Goal: Task Accomplishment & Management: Manage account settings

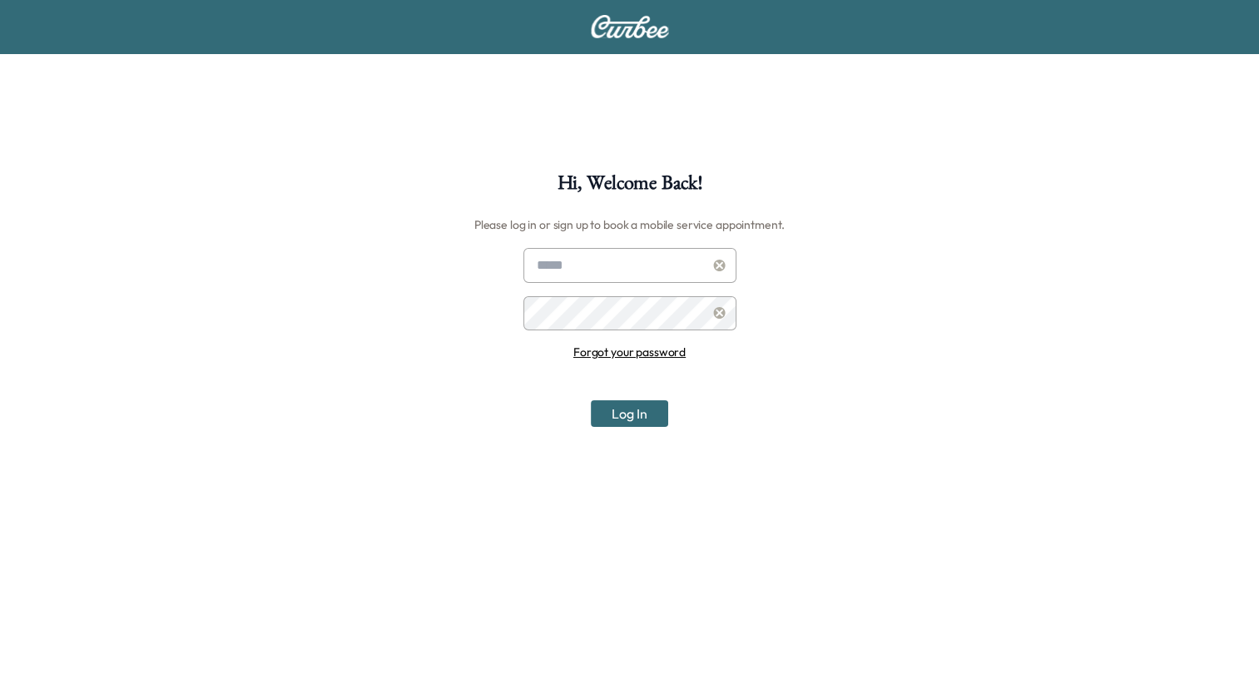
type input "**********"
click at [615, 414] on button "Log In" at bounding box center [629, 413] width 77 height 27
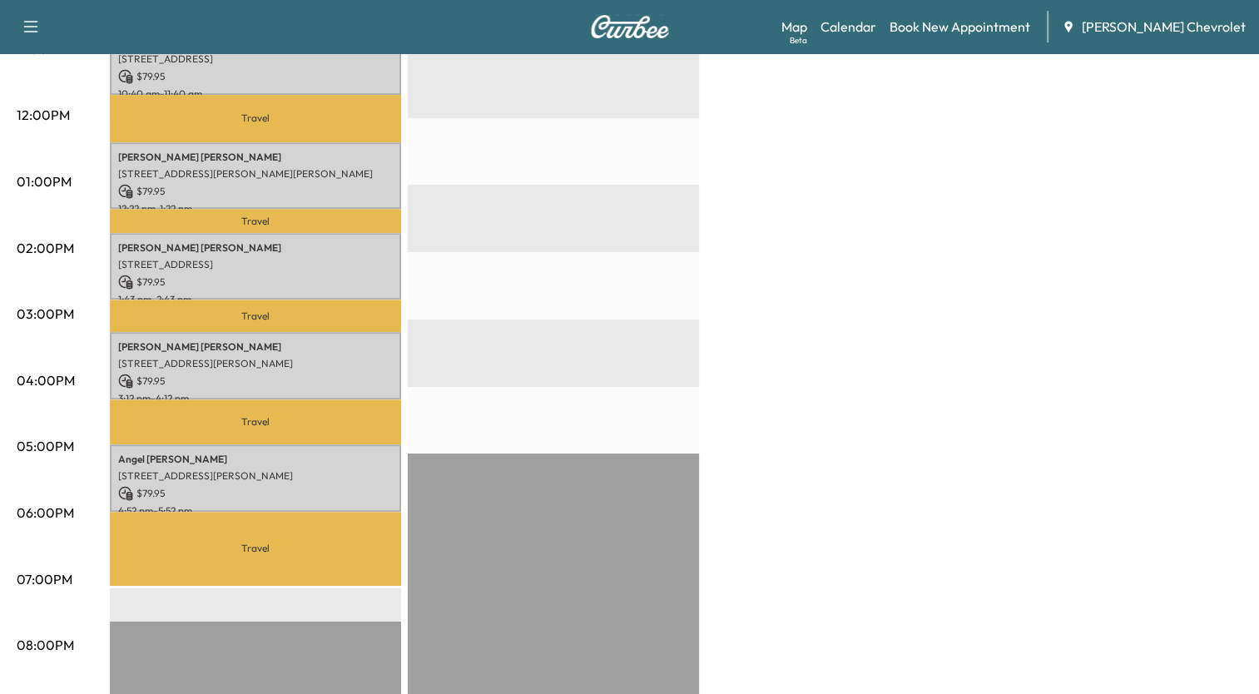
scroll to position [699, 0]
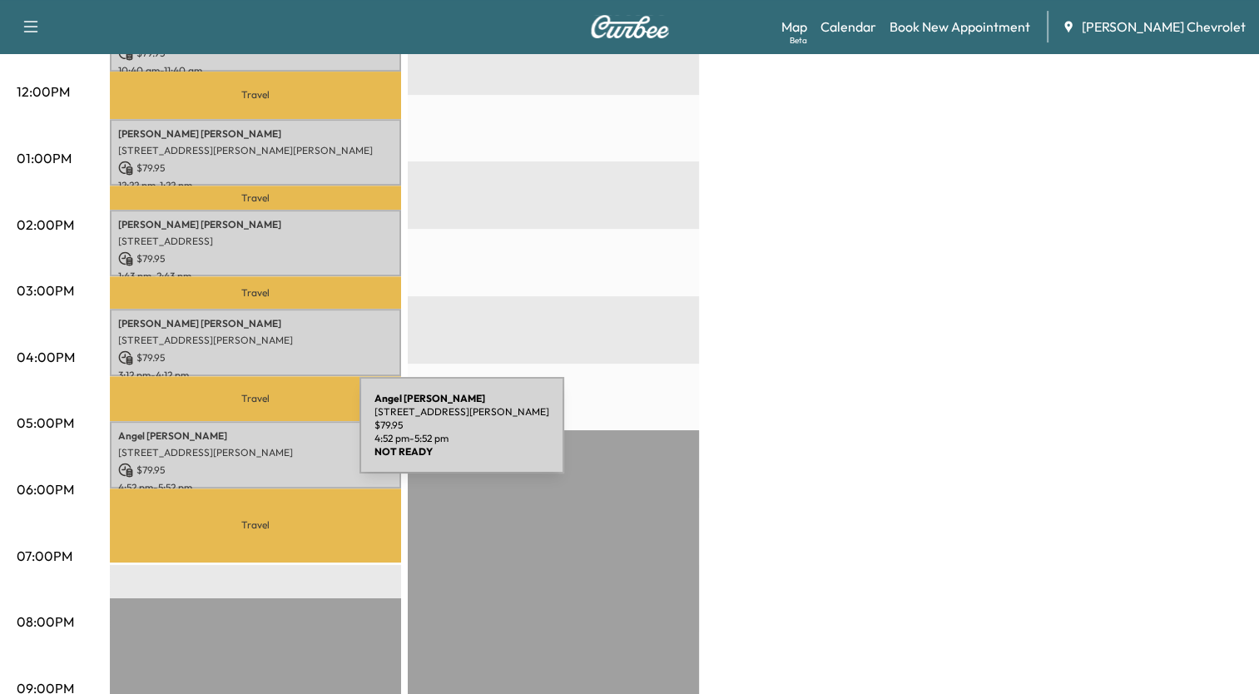
click at [235, 435] on div "[PERSON_NAME] [STREET_ADDRESS][PERSON_NAME] $ 79.95 4:52 pm - 5:52 pm" at bounding box center [255, 454] width 291 height 67
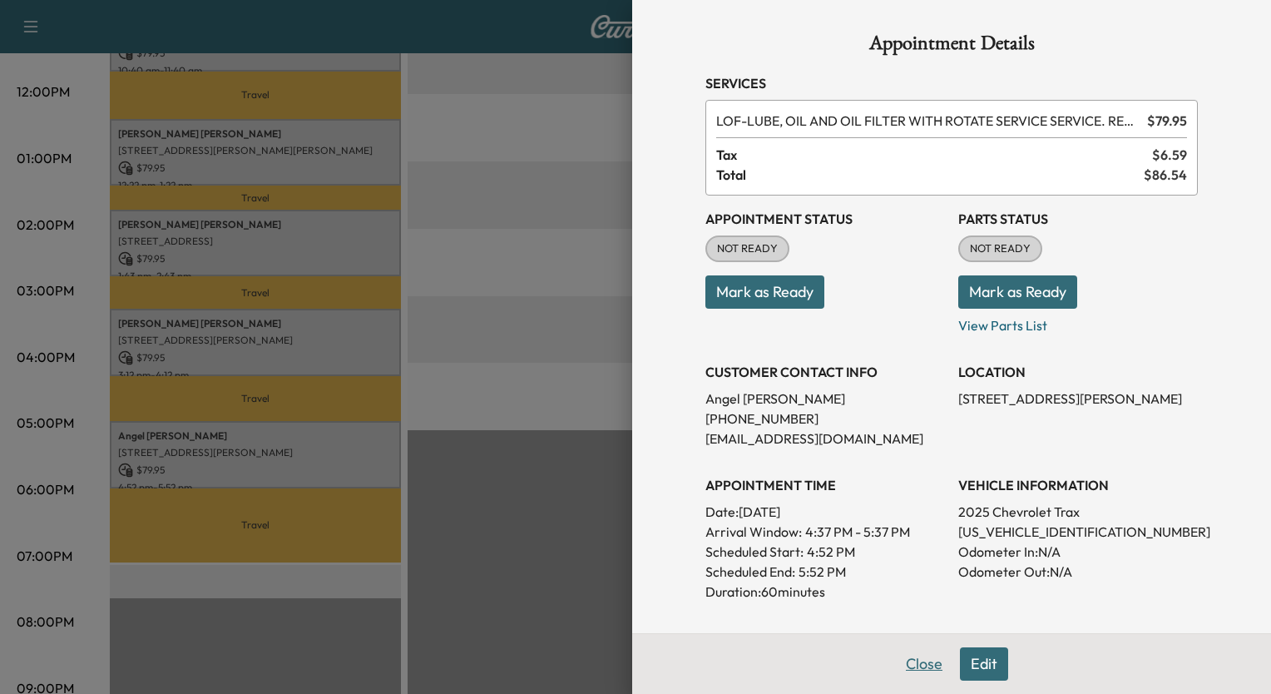
click at [914, 664] on button "Close" at bounding box center [924, 663] width 58 height 33
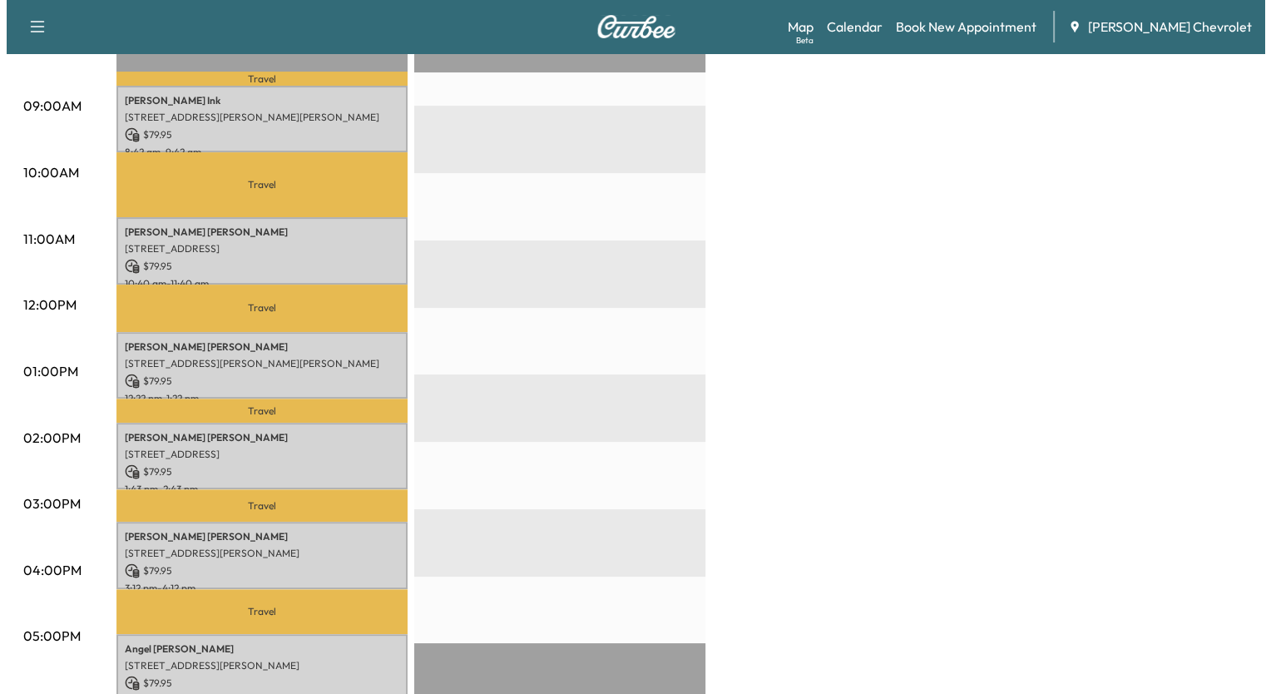
scroll to position [466, 0]
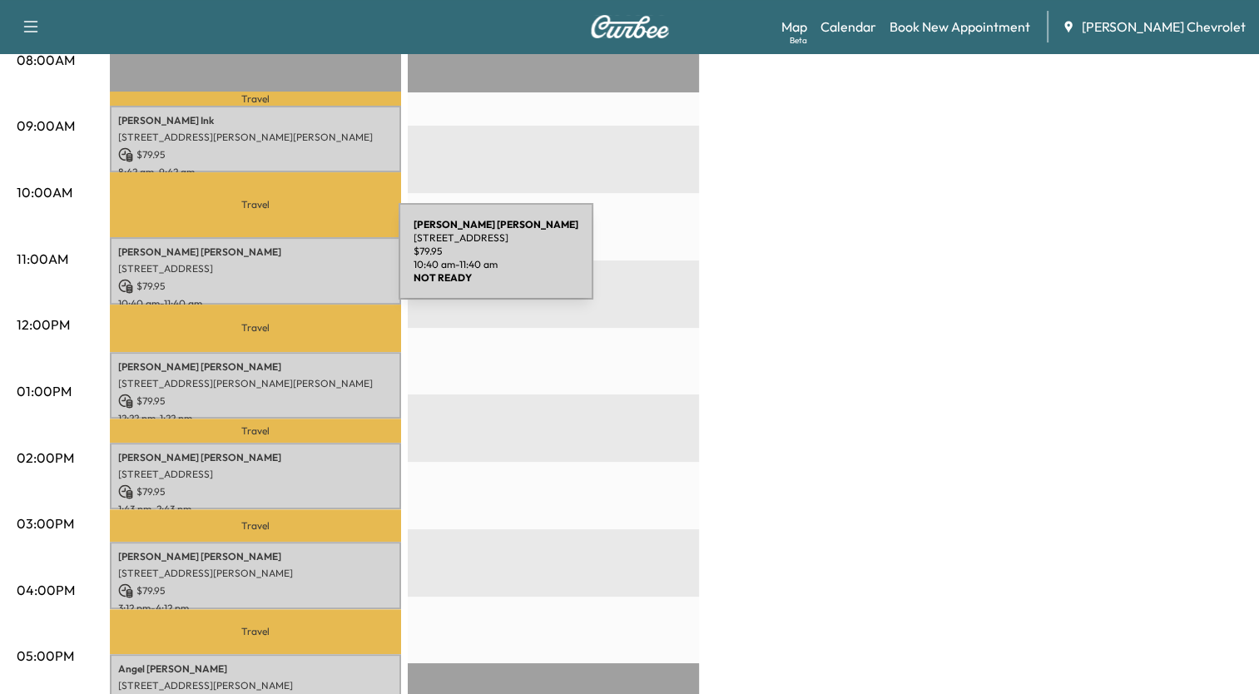
click at [274, 262] on p "[STREET_ADDRESS]" at bounding box center [255, 268] width 275 height 13
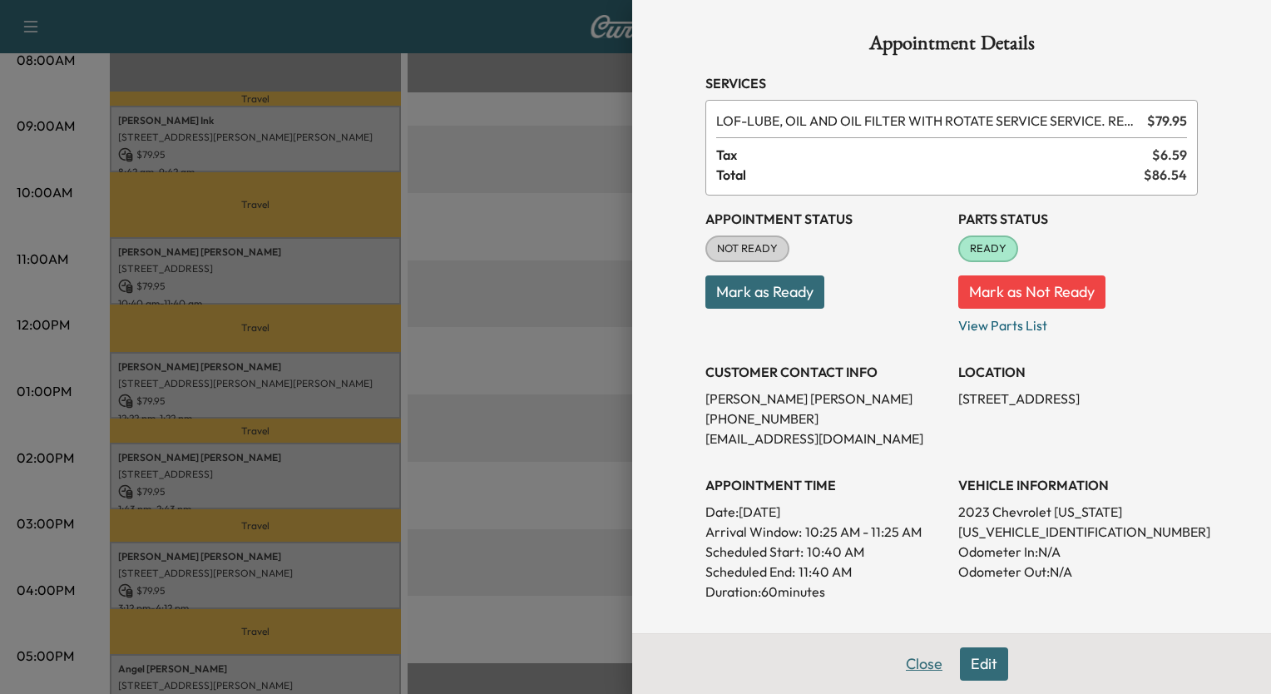
click at [902, 662] on button "Close" at bounding box center [924, 663] width 58 height 33
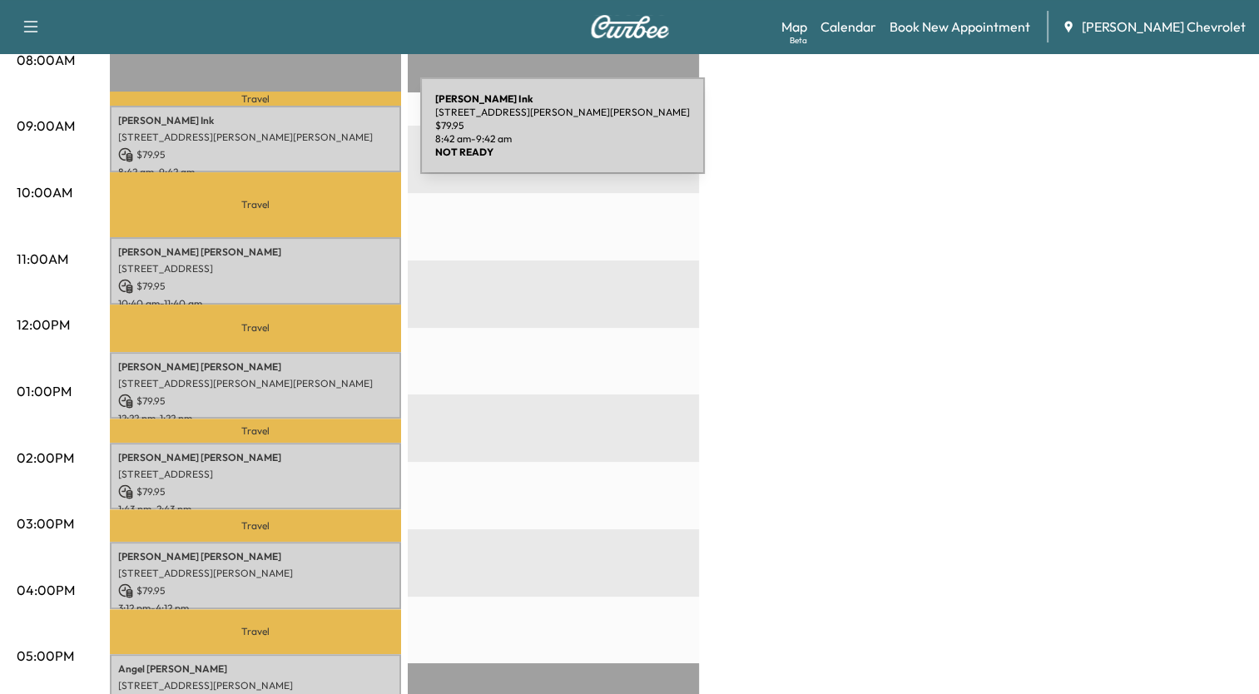
click at [295, 136] on p "[STREET_ADDRESS][PERSON_NAME][PERSON_NAME]" at bounding box center [255, 137] width 275 height 13
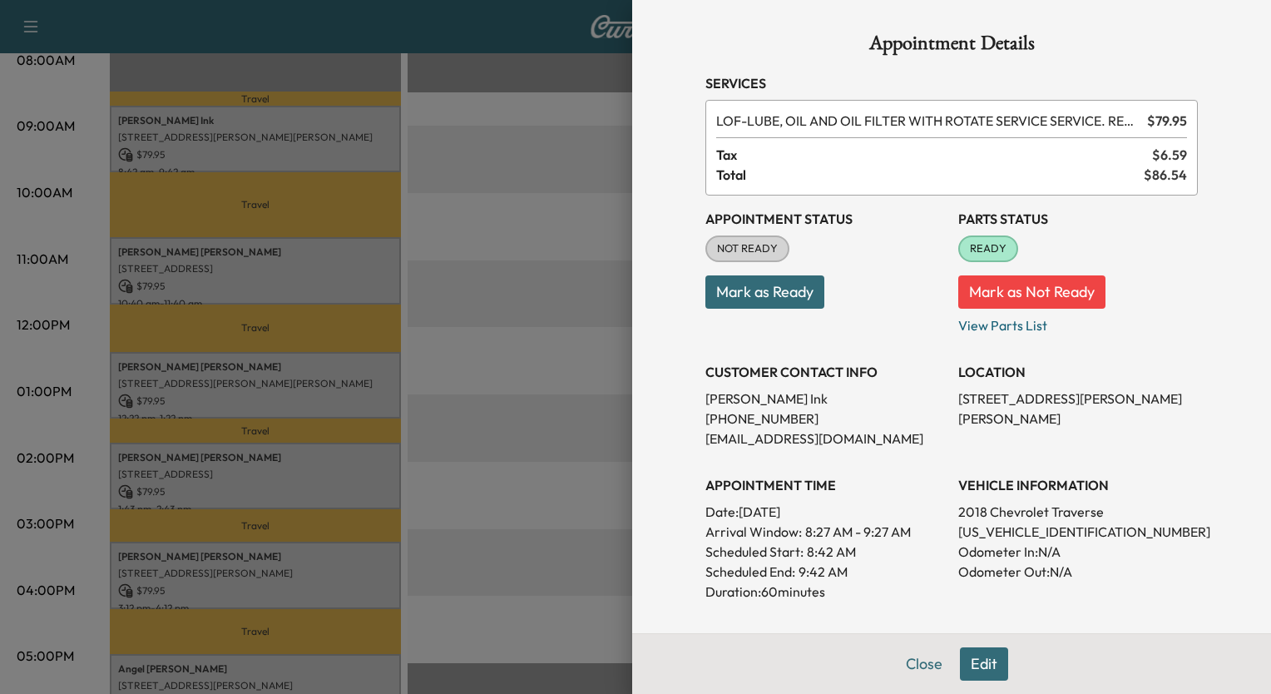
click at [523, 146] on div at bounding box center [635, 347] width 1271 height 694
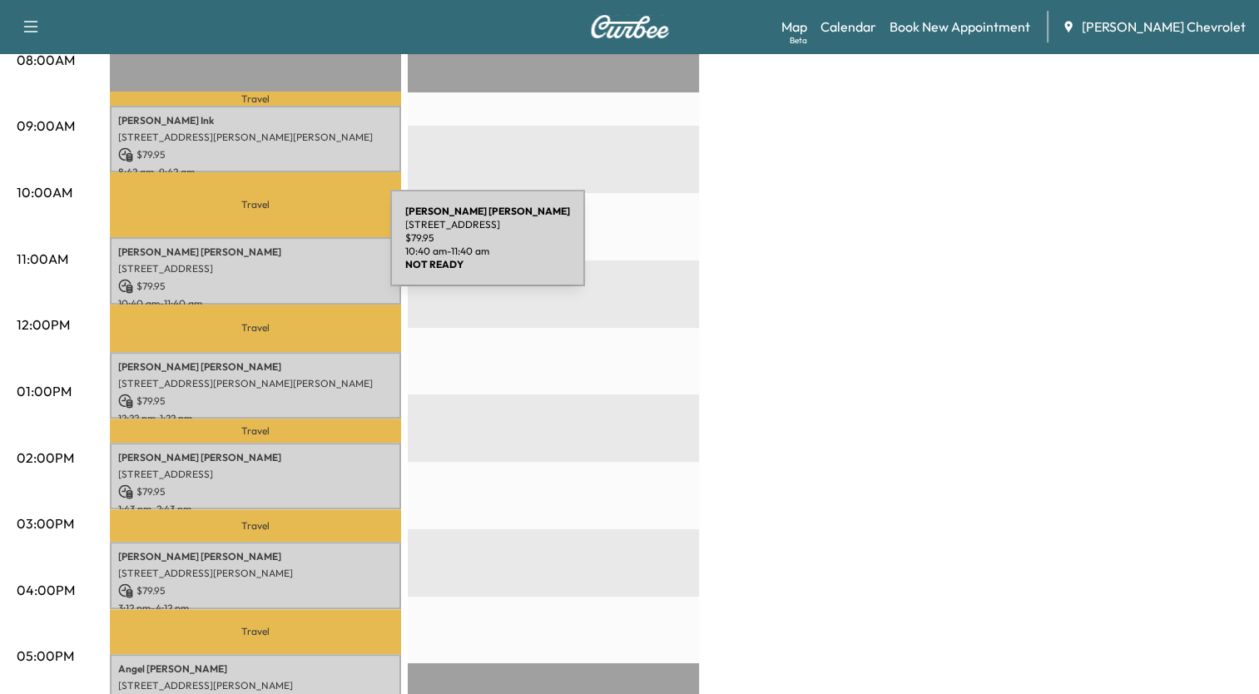
click at [265, 248] on p "[PERSON_NAME]" at bounding box center [255, 251] width 275 height 13
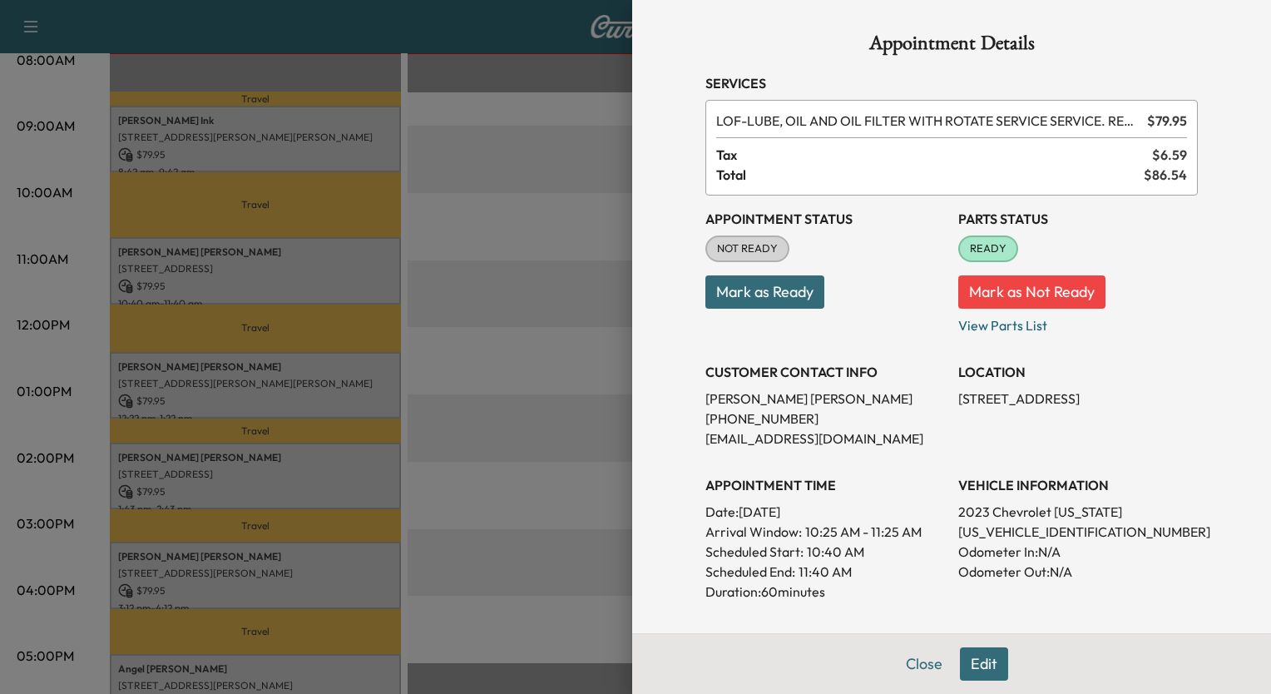
click at [963, 664] on button "Edit" at bounding box center [984, 663] width 48 height 33
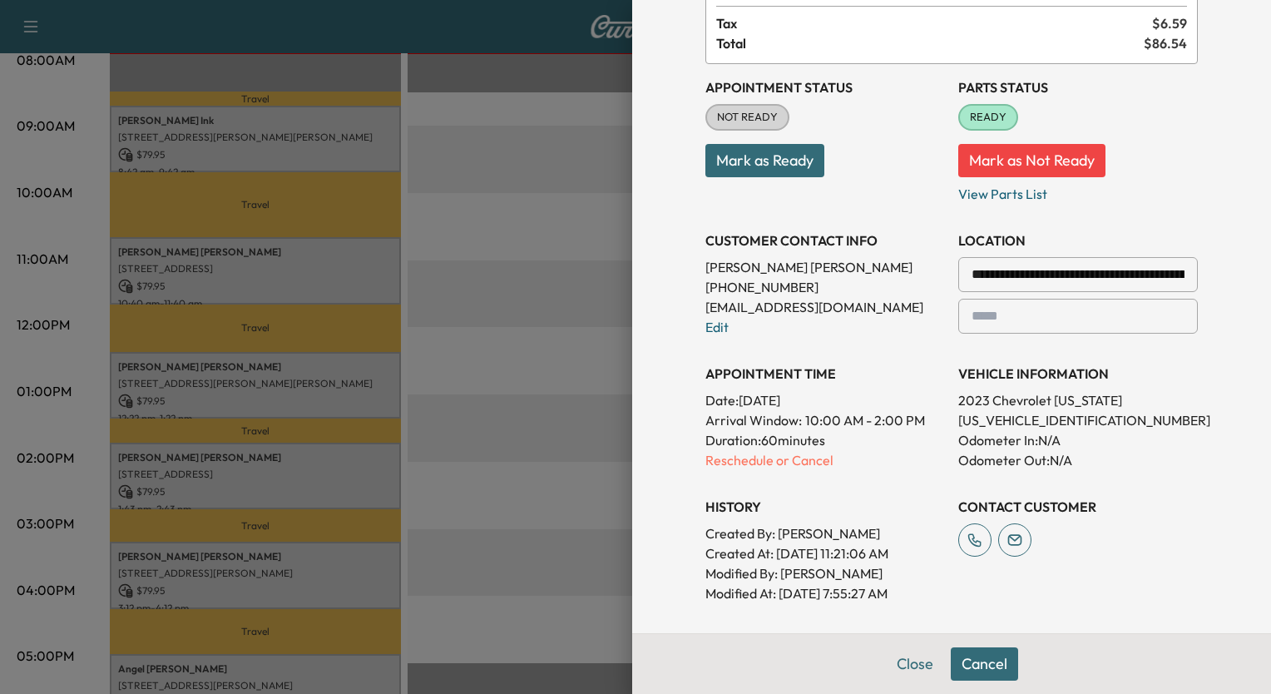
scroll to position [200, 0]
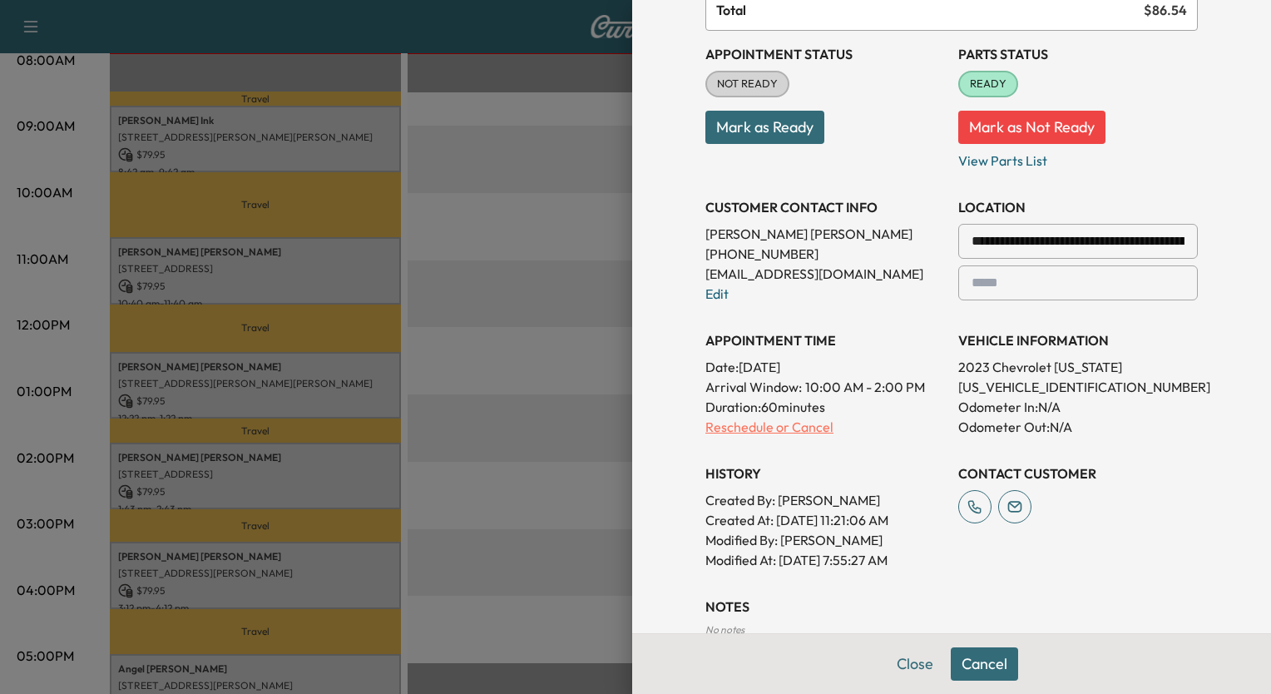
click at [741, 424] on p "Reschedule or Cancel" at bounding box center [826, 427] width 240 height 20
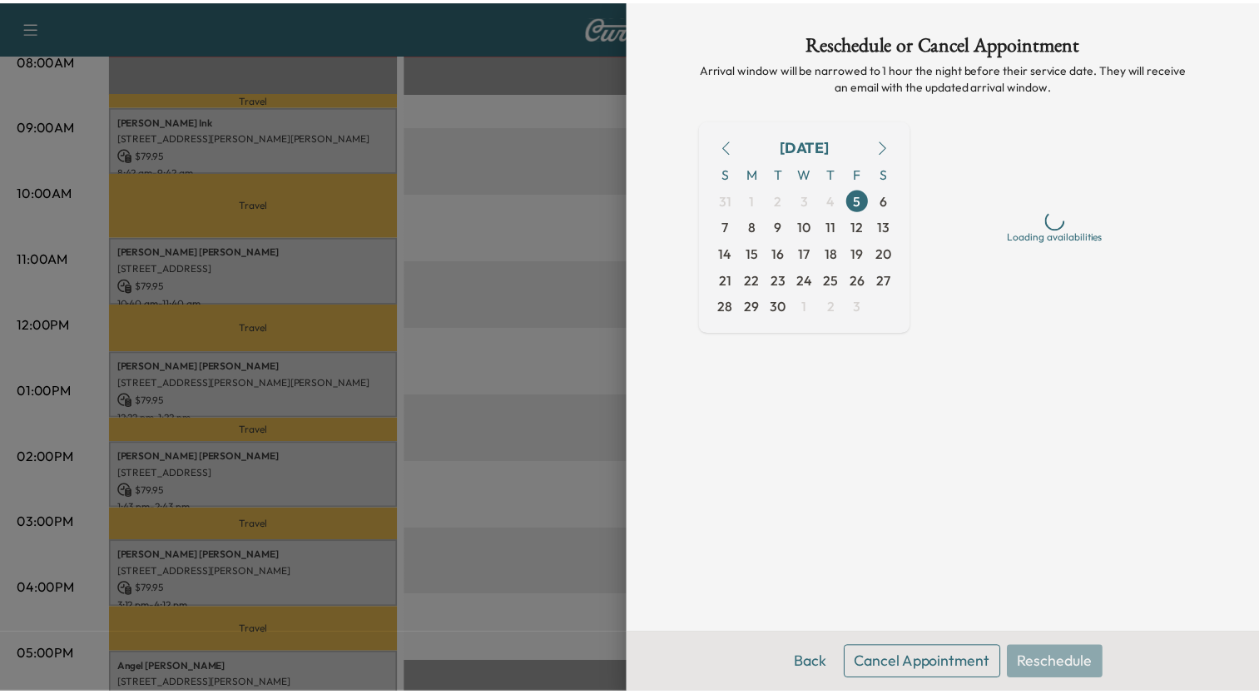
scroll to position [0, 0]
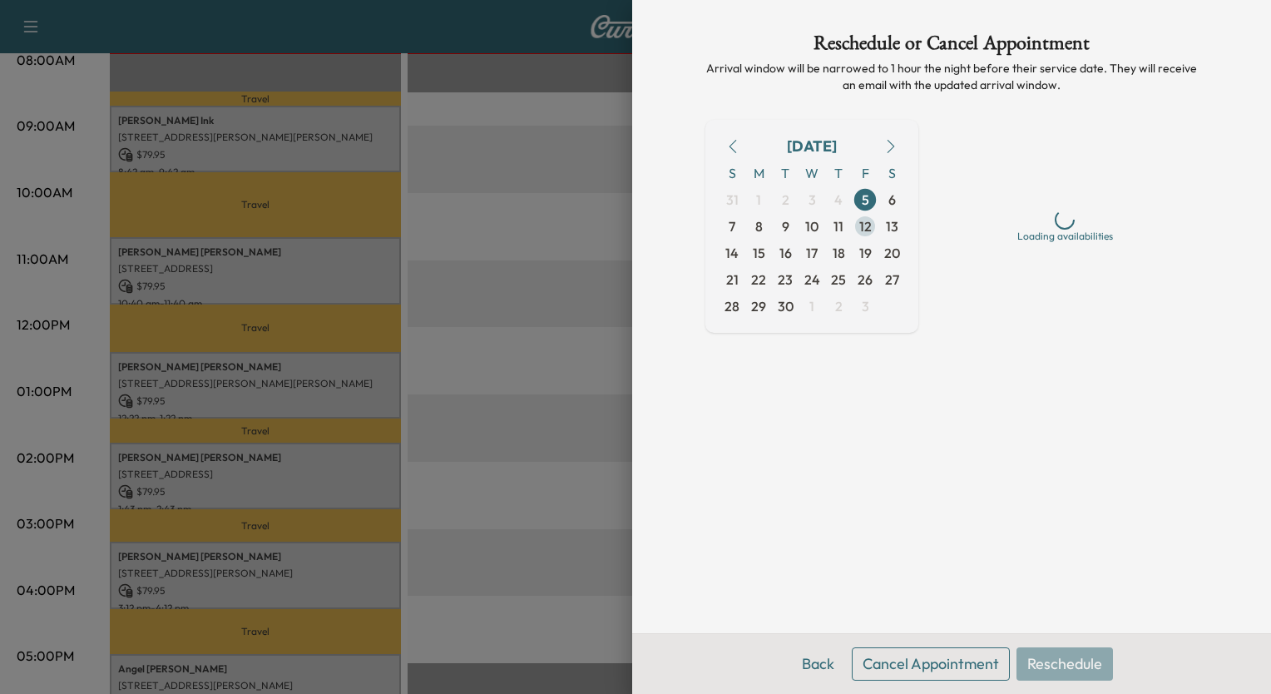
click at [862, 225] on span "12" at bounding box center [866, 226] width 12 height 20
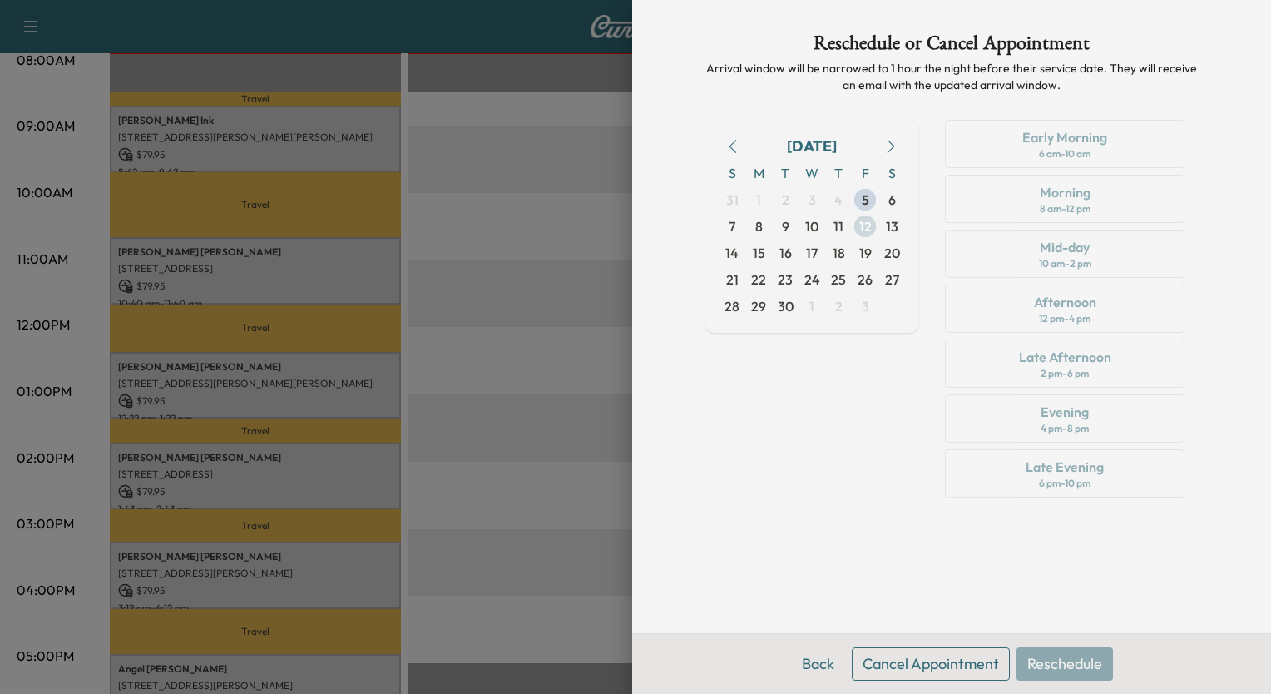
click at [862, 225] on span "12" at bounding box center [866, 226] width 12 height 20
click at [845, 226] on span "11" at bounding box center [838, 226] width 27 height 27
click at [891, 379] on div "[DATE] S M T W T F S 31 1 2 3 4 5 6 7 8 9 10 11 12 13 14 15 16 17 18 19 20 21 2…" at bounding box center [812, 312] width 213 height 384
click at [572, 246] on div at bounding box center [635, 347] width 1271 height 694
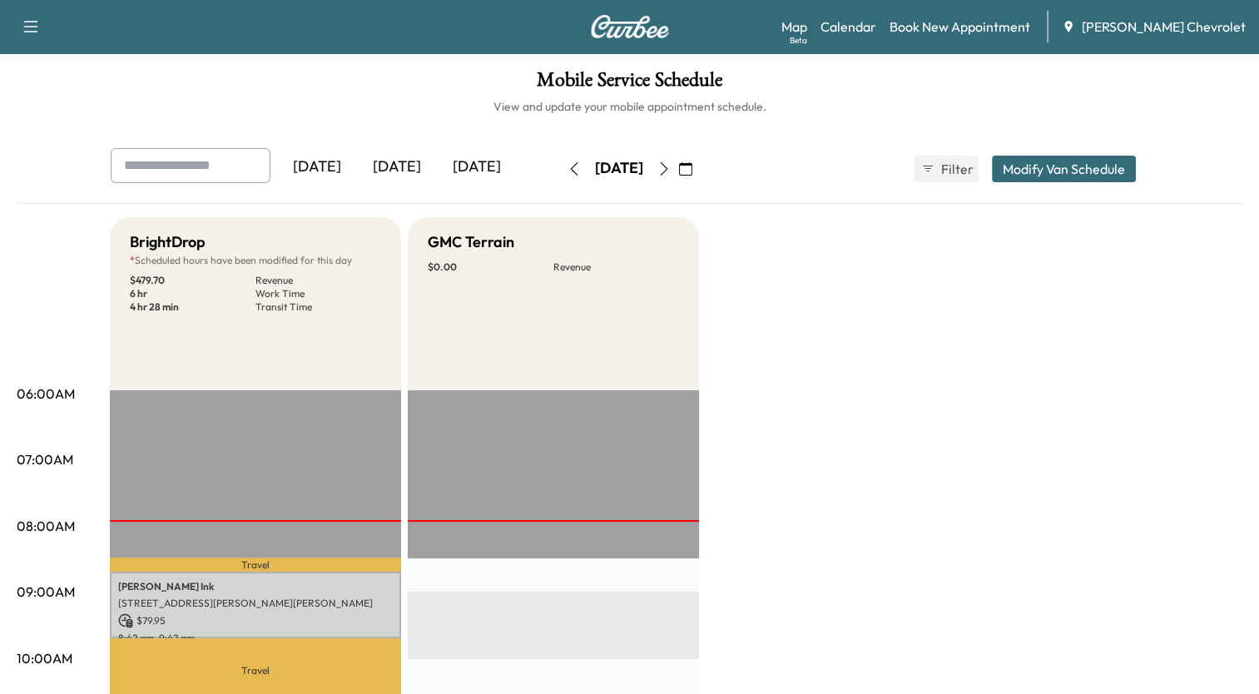
click at [1059, 158] on button "Modify Van Schedule" at bounding box center [1064, 169] width 144 height 27
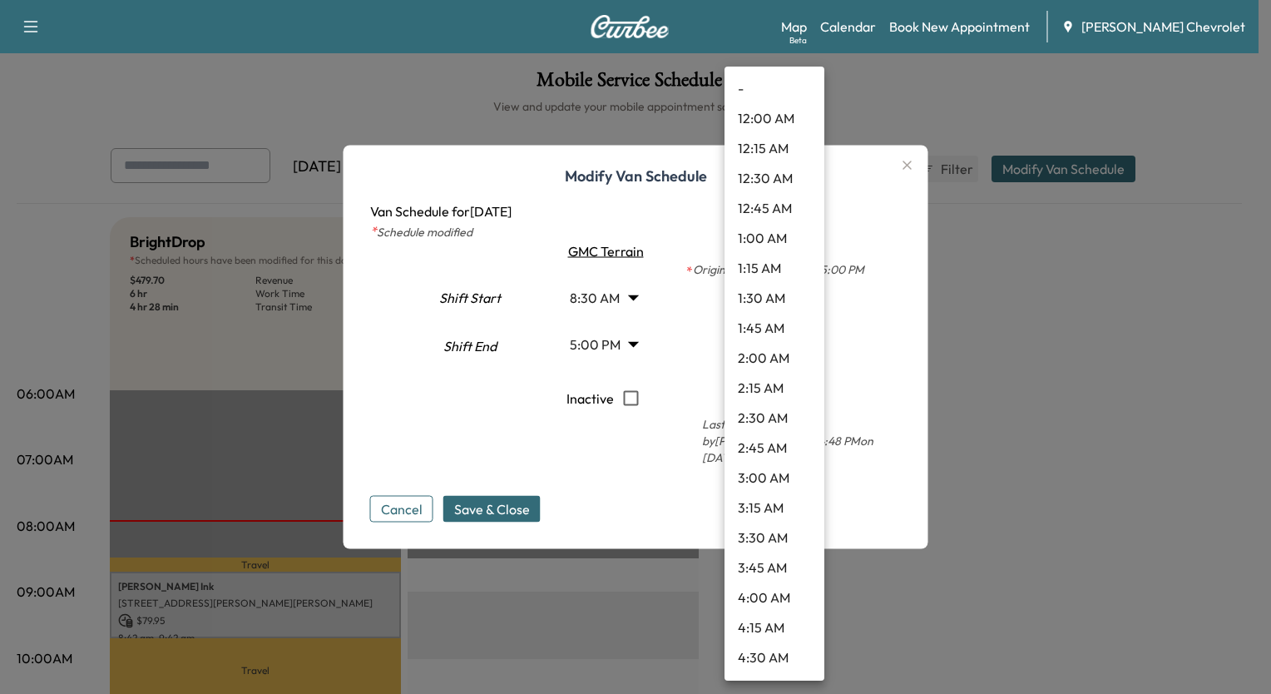
click at [789, 302] on body "Support Log Out Map Beta Calendar Book New Appointment [PERSON_NAME] Chevrolet …" at bounding box center [635, 347] width 1271 height 694
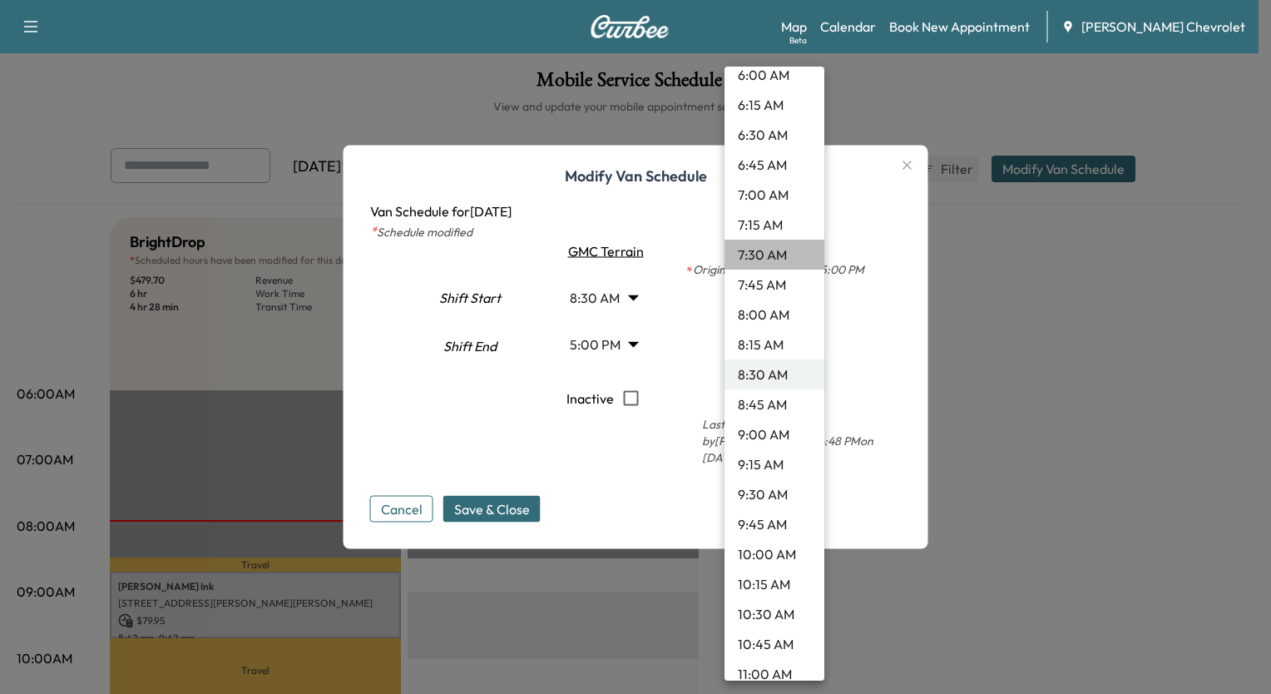
click at [776, 258] on li "7:30 AM" at bounding box center [775, 255] width 100 height 30
type input "***"
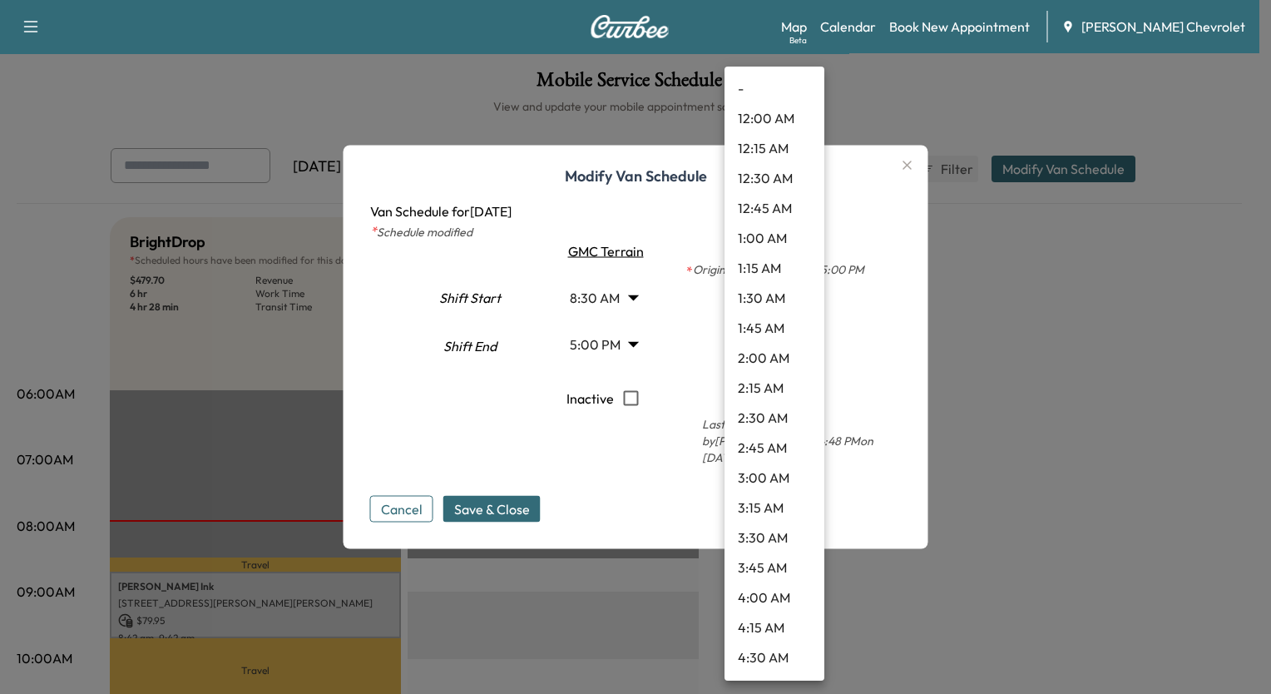
click at [781, 348] on body "Support Log Out Map Beta Calendar Book New Appointment [PERSON_NAME] Chevrolet …" at bounding box center [635, 347] width 1271 height 694
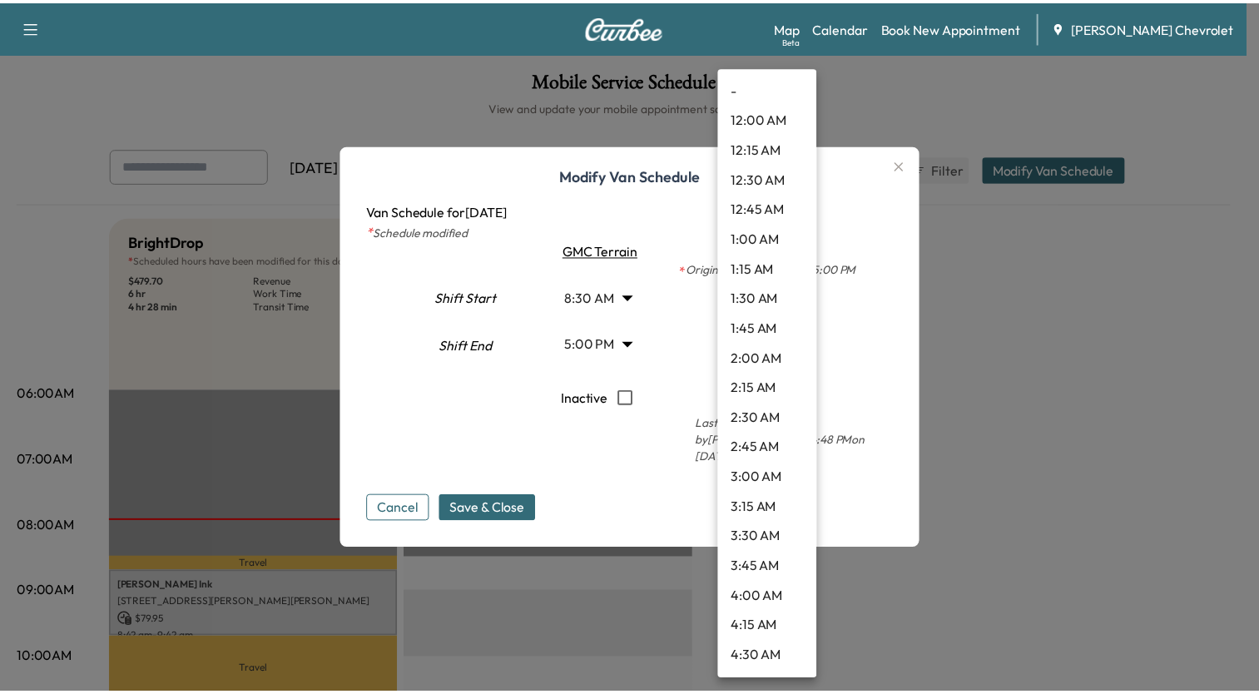
scroll to position [2080, 0]
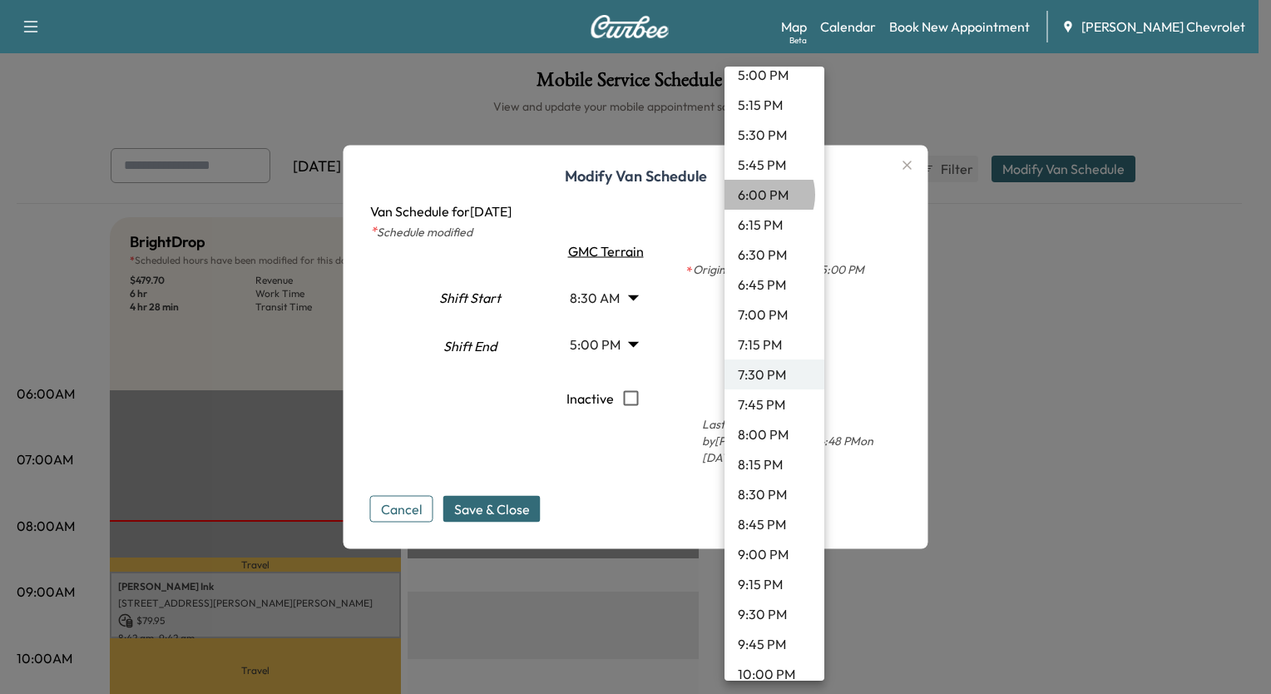
click at [759, 194] on li "6:00 PM" at bounding box center [775, 195] width 100 height 30
type input "**"
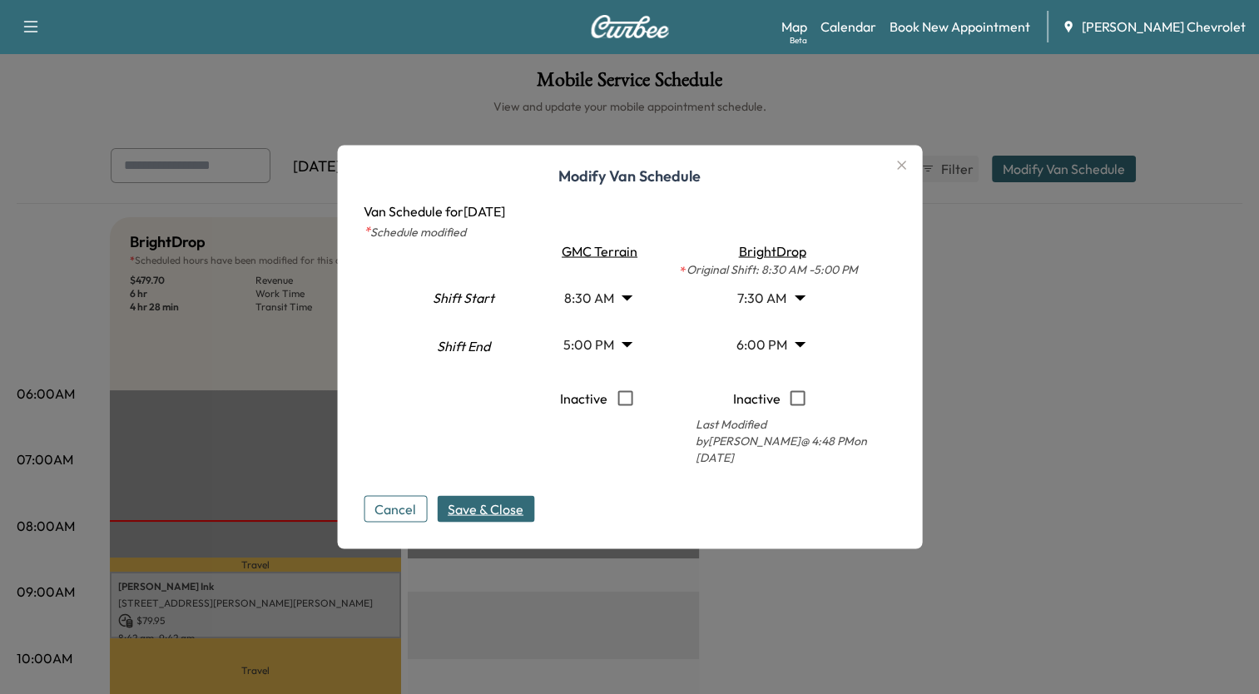
click at [533, 497] on button "Save & Close" at bounding box center [485, 509] width 97 height 27
click at [909, 166] on icon "button" at bounding box center [901, 166] width 20 height 20
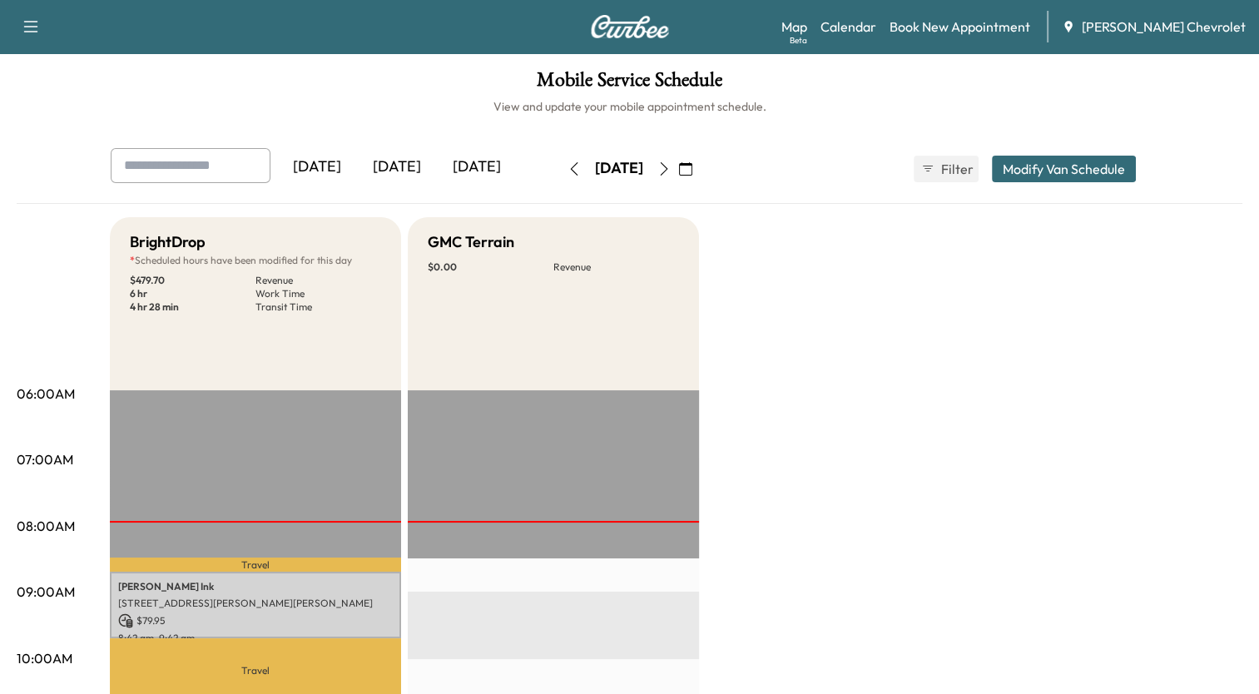
click at [671, 164] on icon "button" at bounding box center [663, 168] width 13 height 13
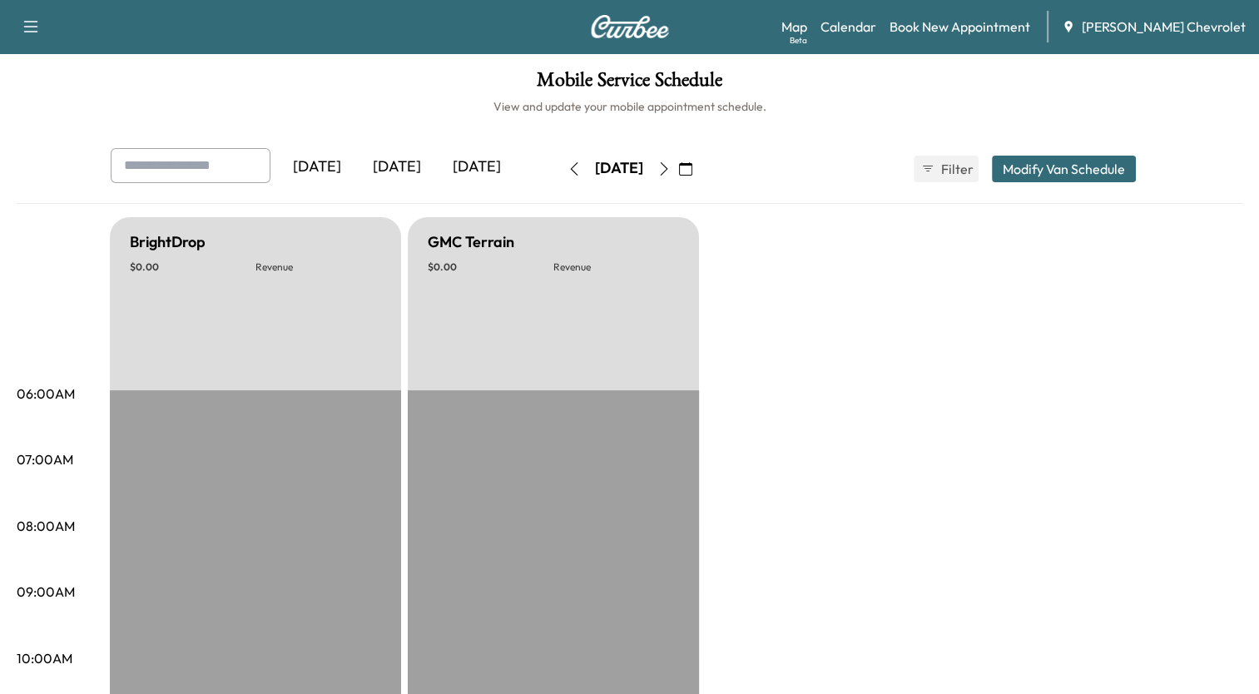
click at [671, 164] on icon "button" at bounding box center [663, 168] width 13 height 13
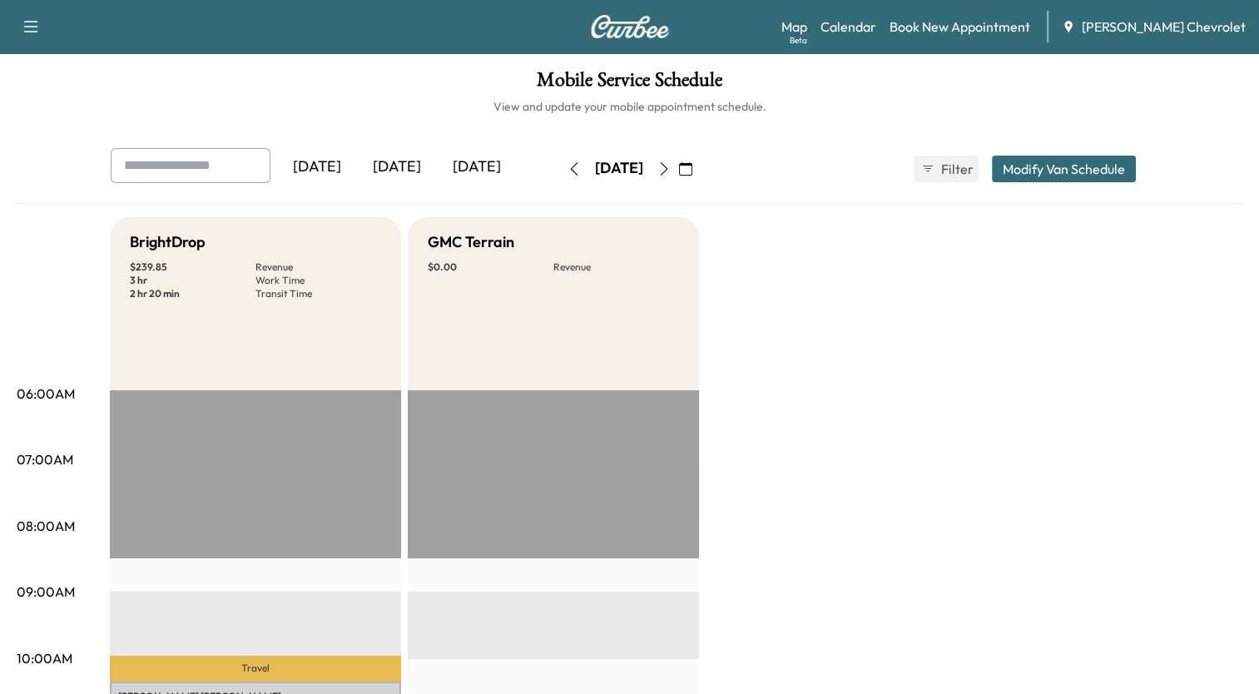
click at [1033, 165] on button "Modify Van Schedule" at bounding box center [1064, 169] width 144 height 27
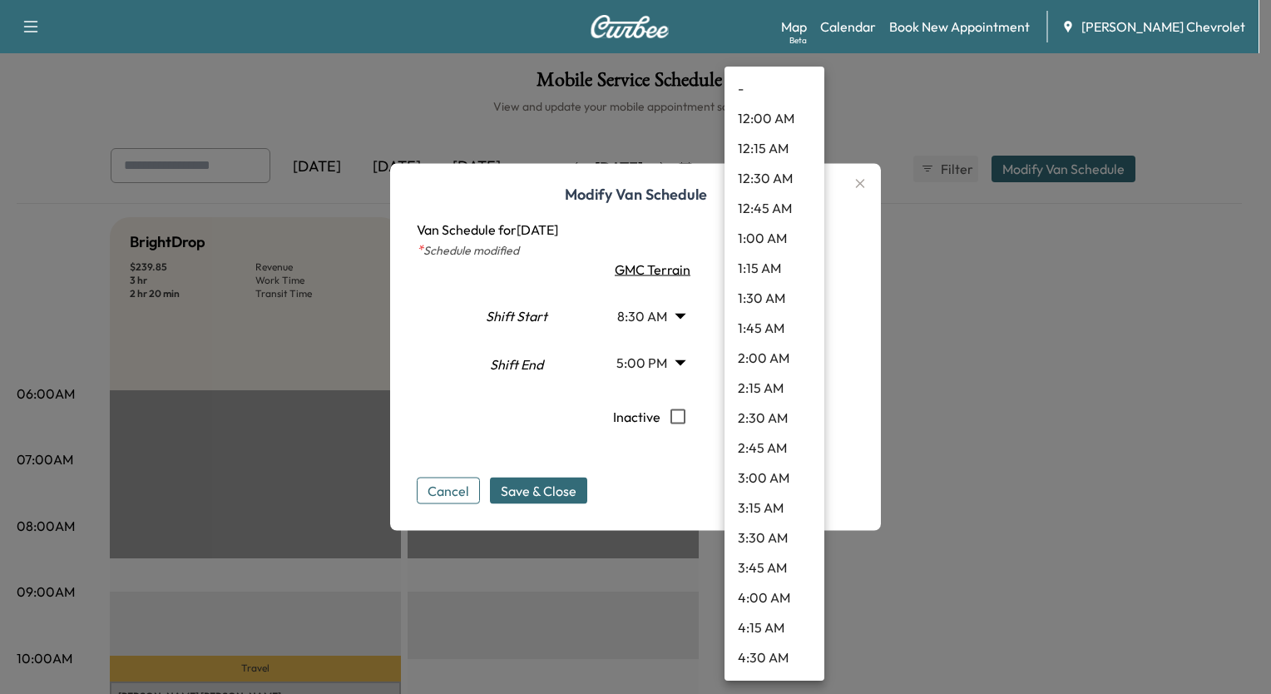
scroll to position [762, 0]
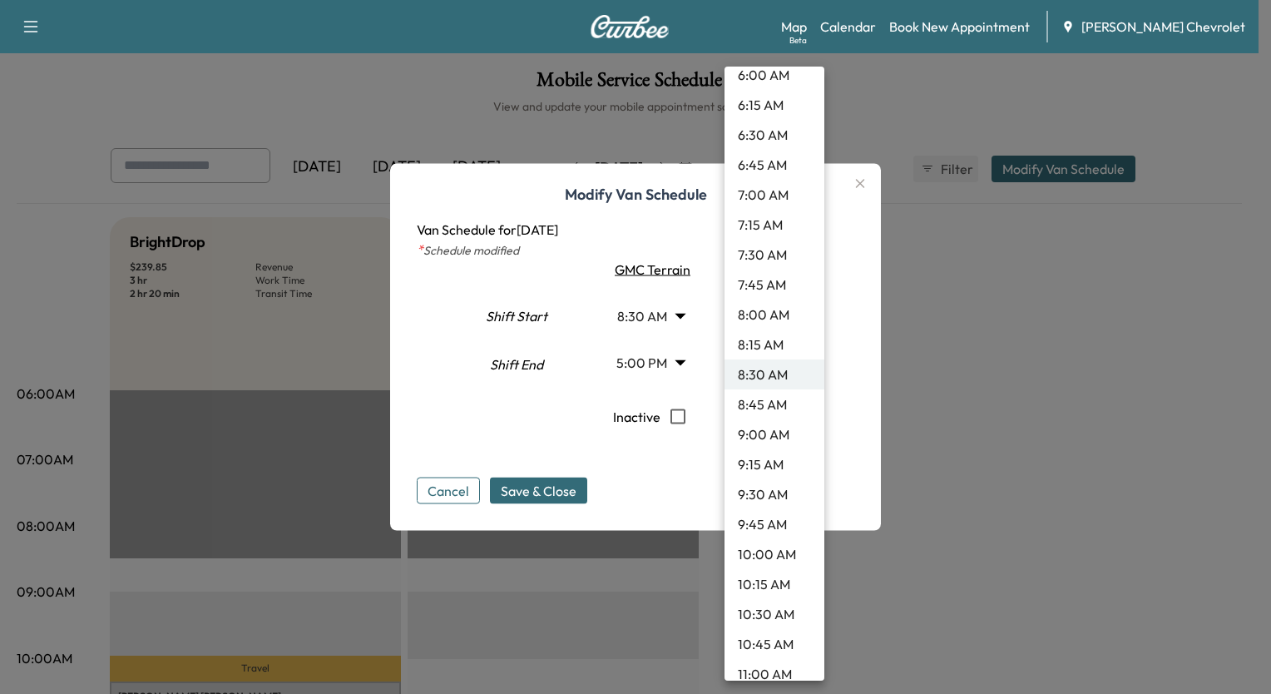
click at [802, 315] on body "Support Log Out Map Beta Calendar Book New Appointment [PERSON_NAME] Chevrolet …" at bounding box center [635, 347] width 1271 height 694
click at [790, 257] on li "7:30 AM" at bounding box center [775, 255] width 100 height 30
type input "***"
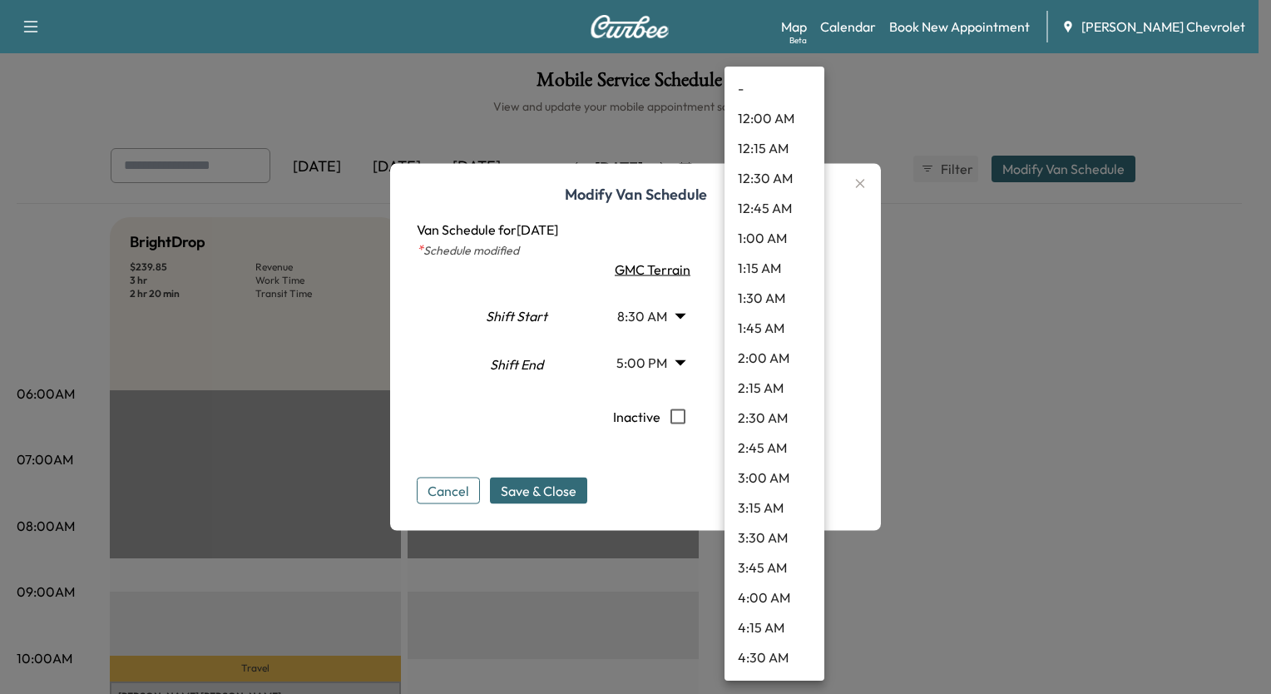
click at [784, 359] on body "Support Log Out Map Beta Calendar Book New Appointment [PERSON_NAME] Chevrolet …" at bounding box center [635, 347] width 1271 height 694
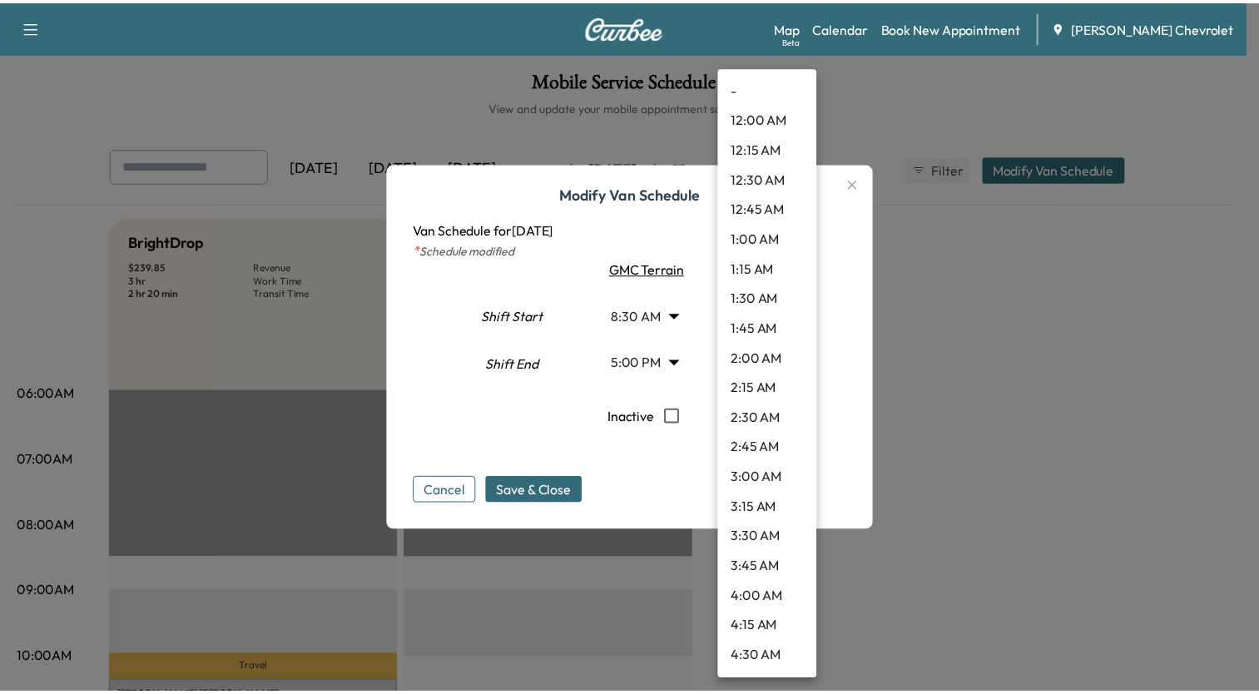
scroll to position [1781, 0]
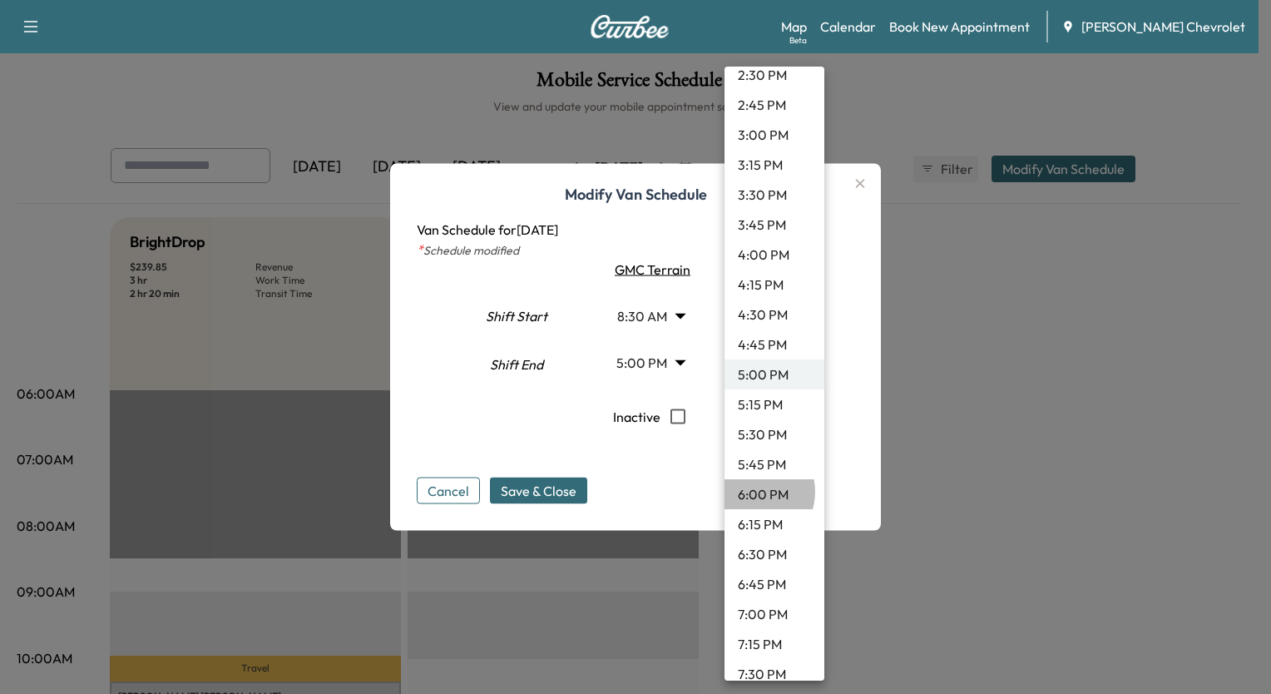
click at [752, 491] on li "6:00 PM" at bounding box center [775, 494] width 100 height 30
type input "**"
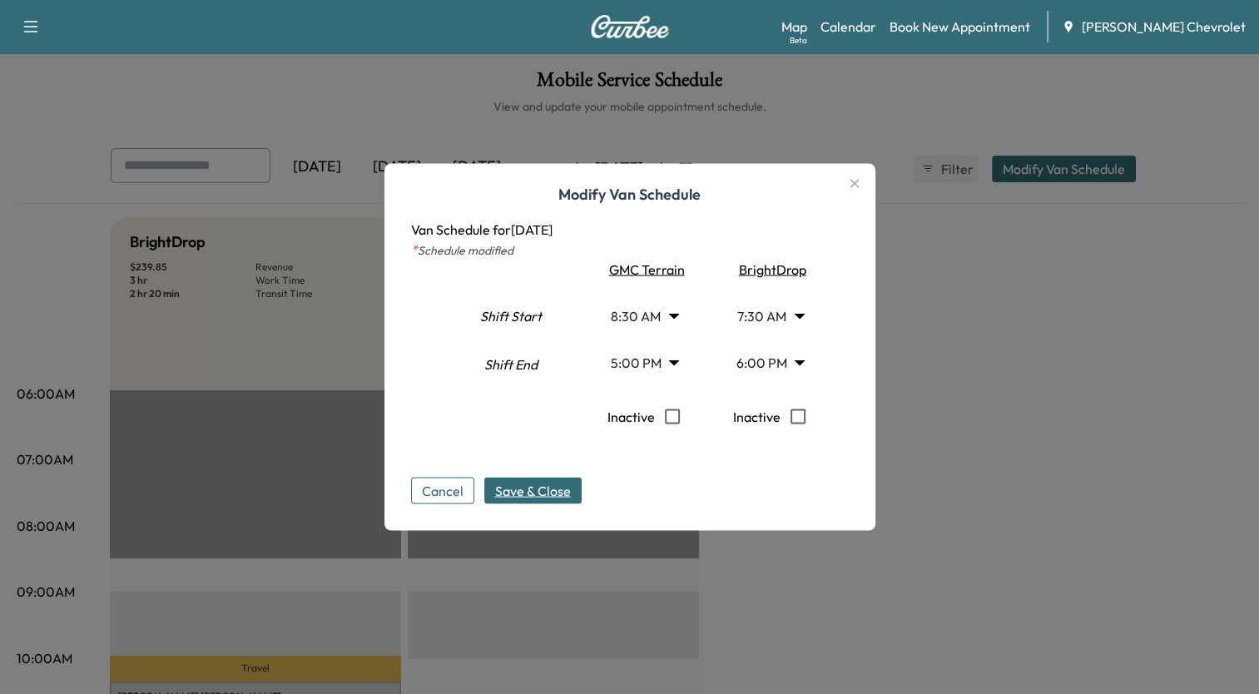
click at [563, 491] on span "Save & Close" at bounding box center [533, 491] width 76 height 20
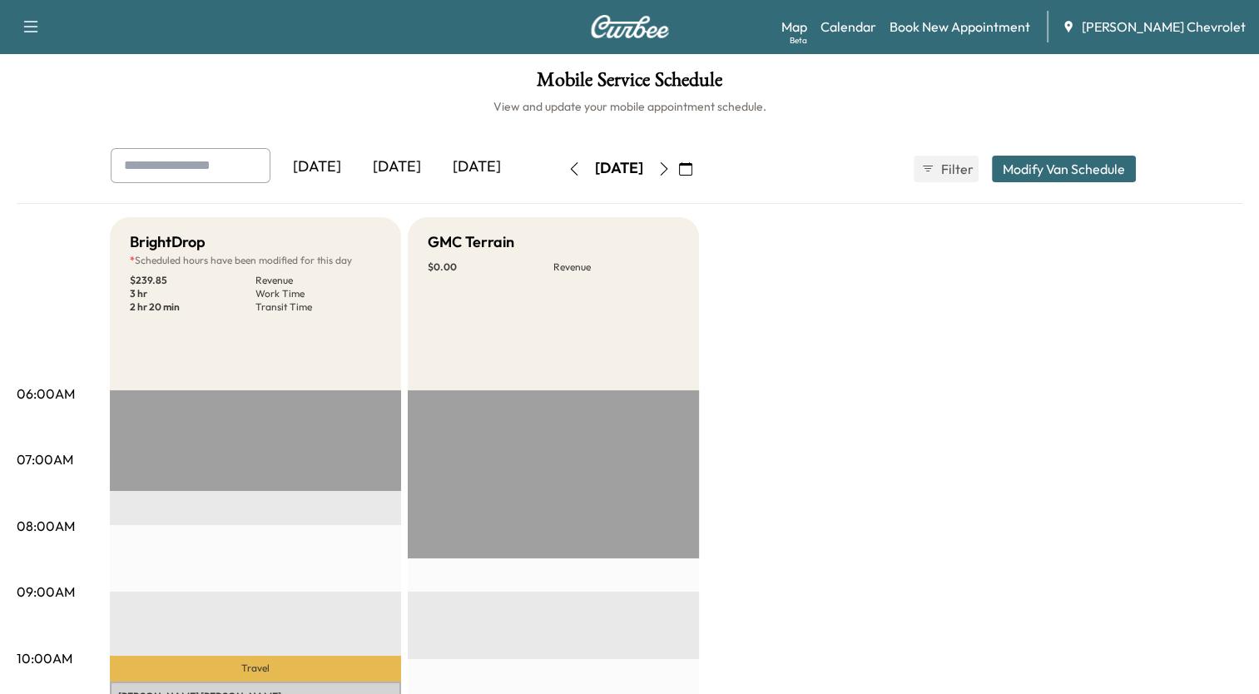
click at [567, 163] on icon "button" at bounding box center [573, 168] width 13 height 13
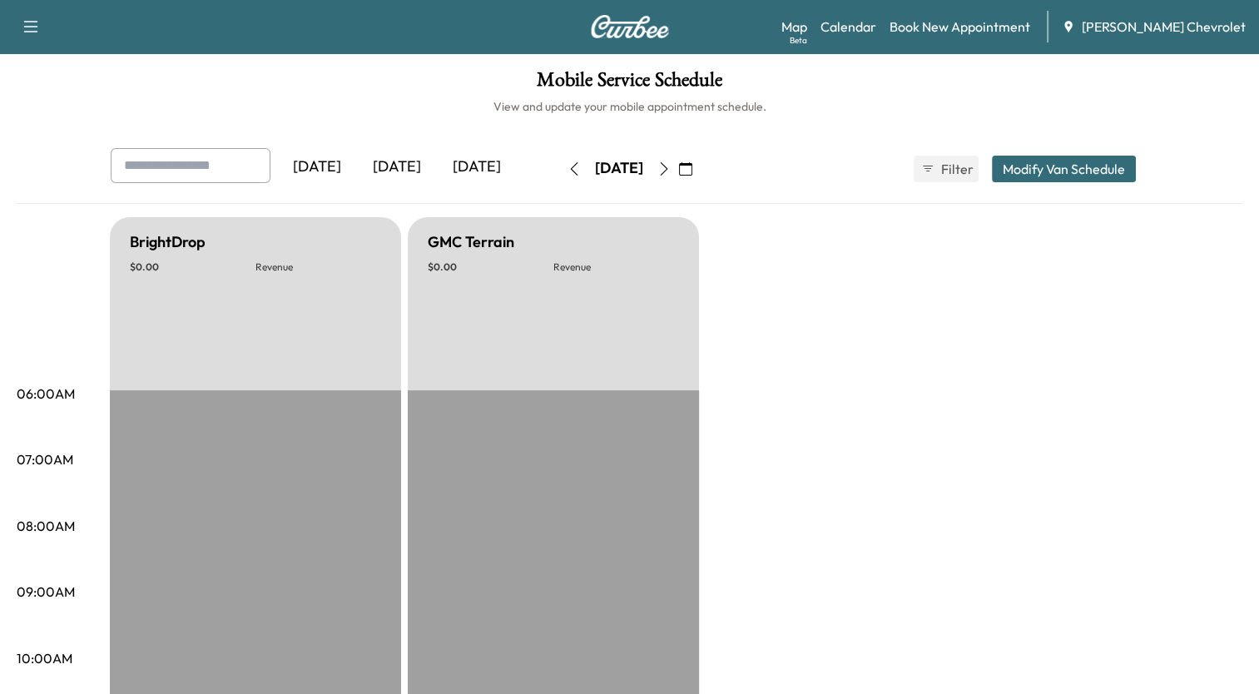
click at [567, 163] on icon "button" at bounding box center [573, 168] width 13 height 13
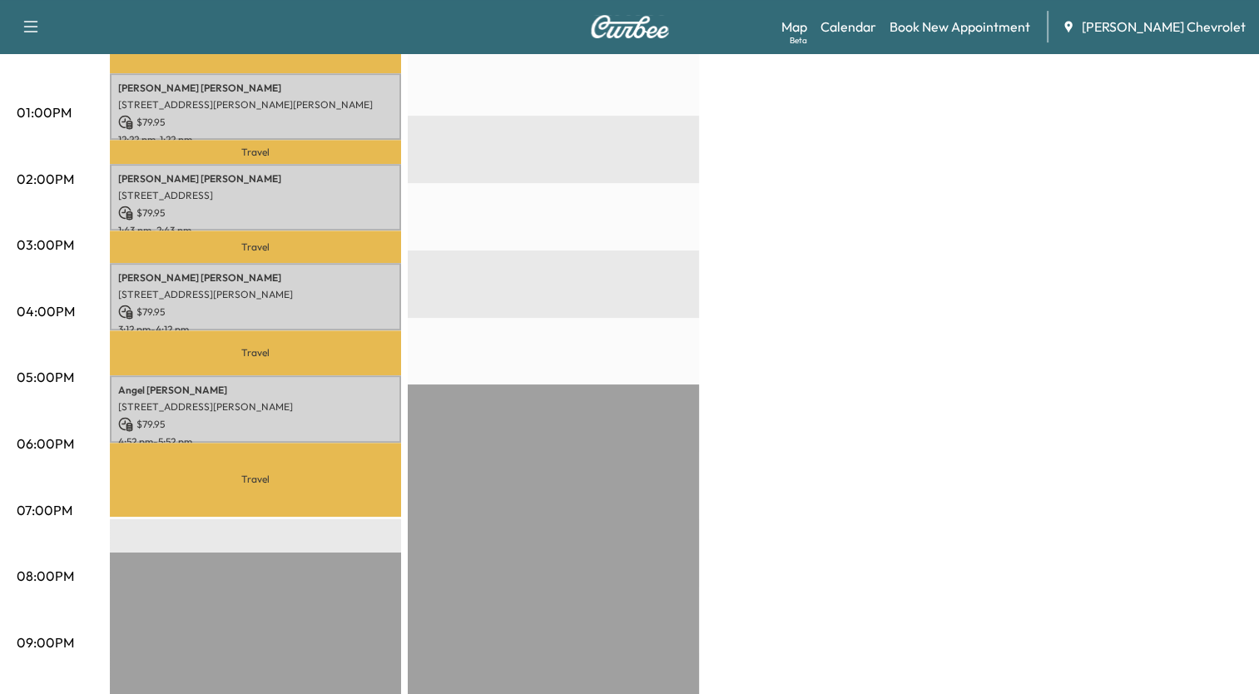
scroll to position [766, 0]
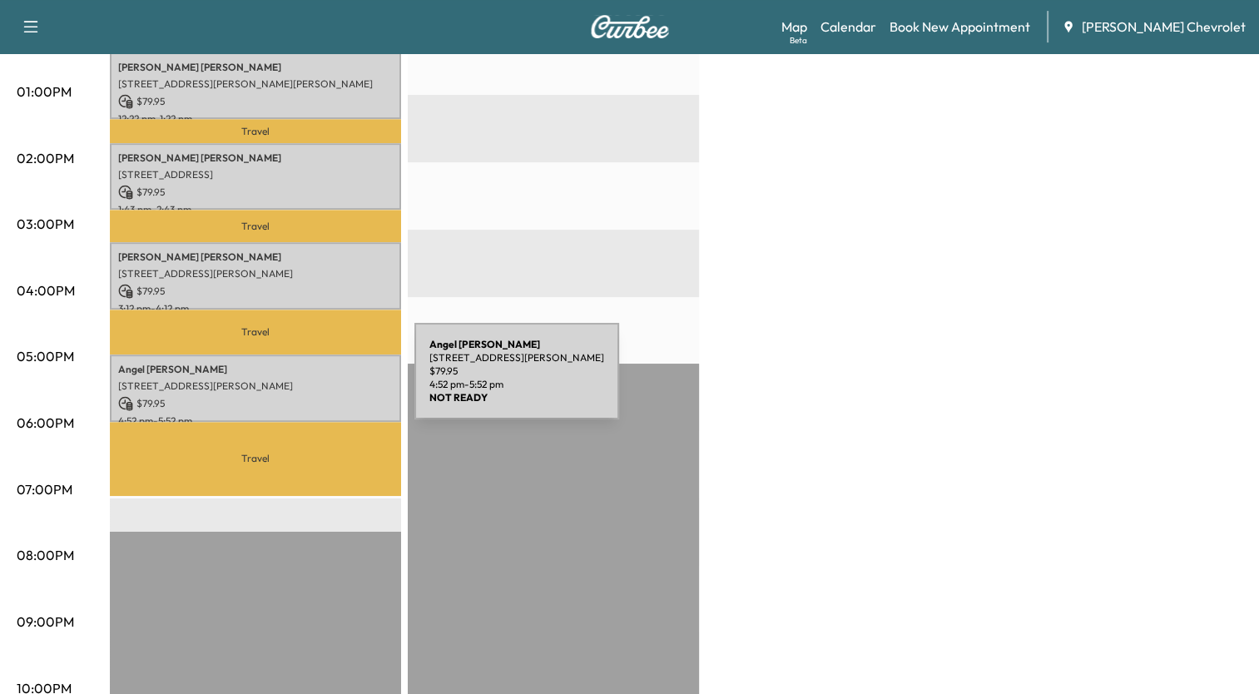
click at [290, 381] on p "[STREET_ADDRESS][PERSON_NAME]" at bounding box center [255, 385] width 275 height 13
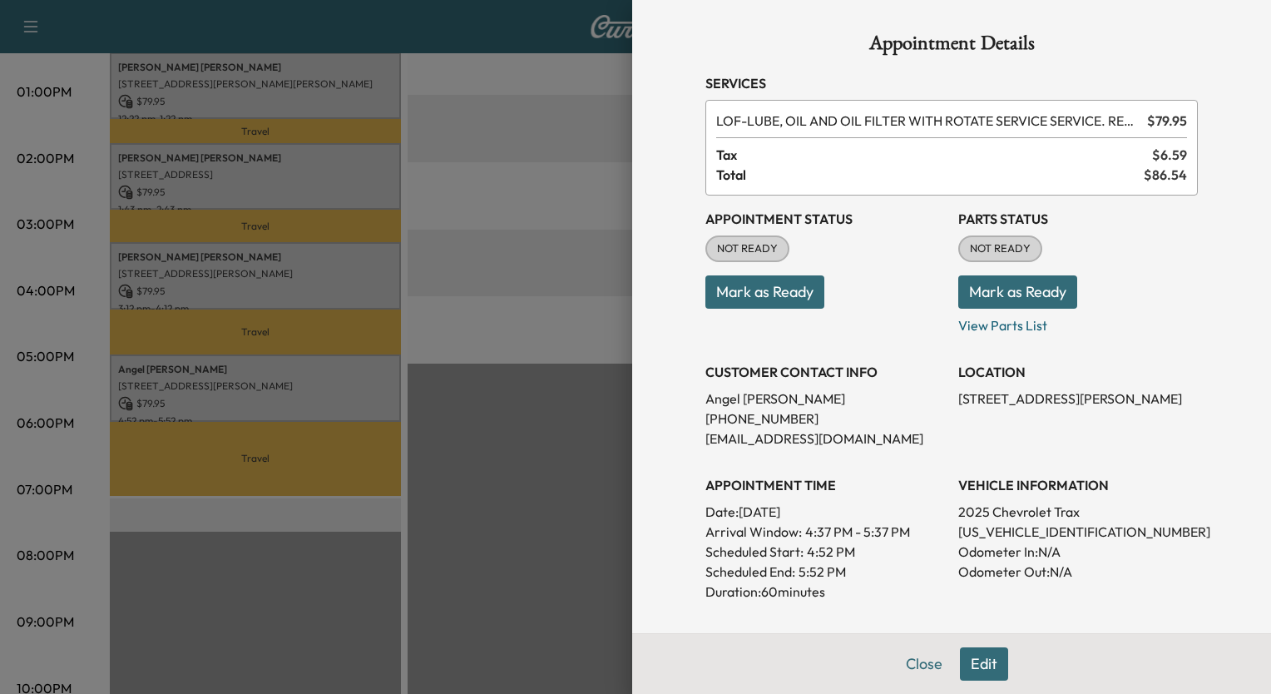
click at [945, 306] on div "Appointment Status NOT READY Mark as Ready Parts Status NOT READY Mark as Ready…" at bounding box center [952, 465] width 493 height 539
click at [982, 285] on button "Mark as Ready" at bounding box center [1018, 291] width 119 height 33
click at [574, 207] on div at bounding box center [635, 347] width 1271 height 694
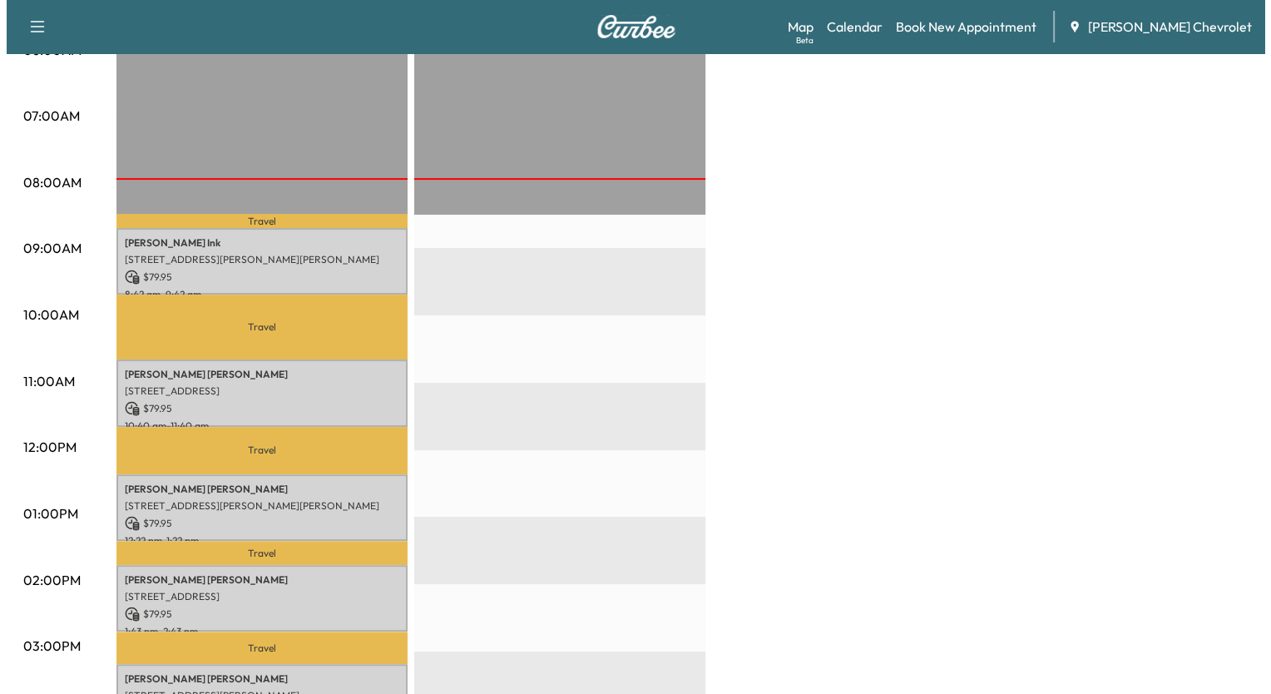
scroll to position [333, 0]
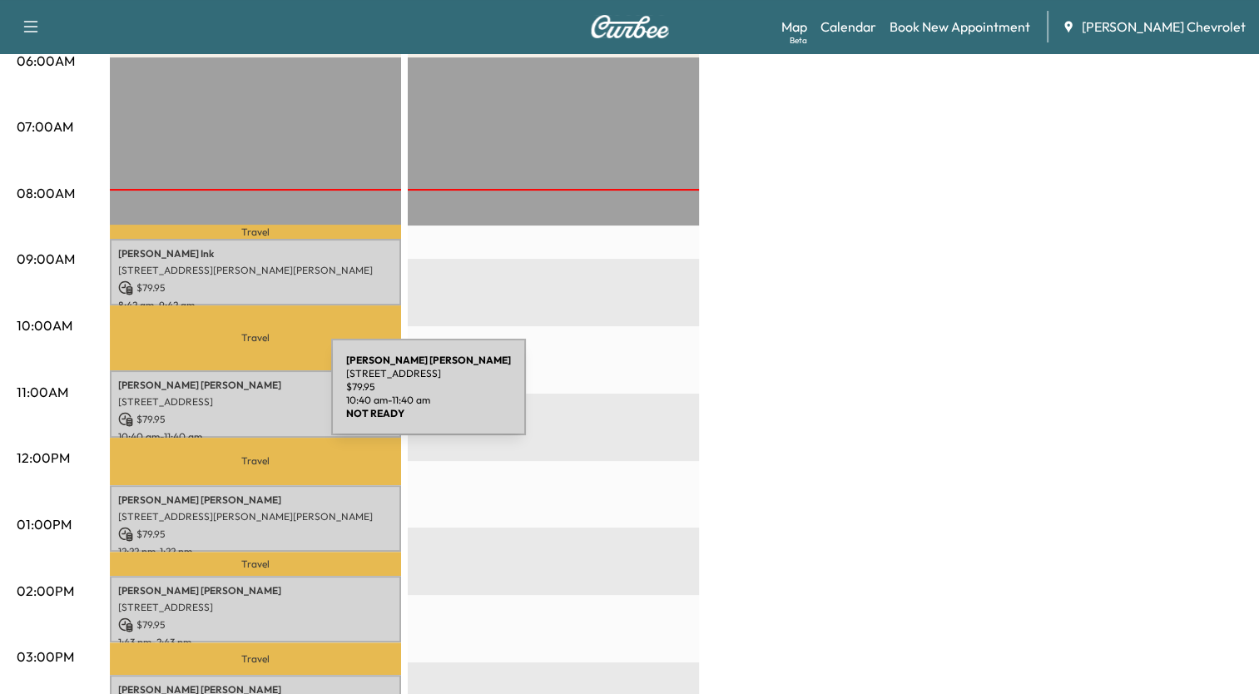
click at [206, 397] on p "[STREET_ADDRESS]" at bounding box center [255, 401] width 275 height 13
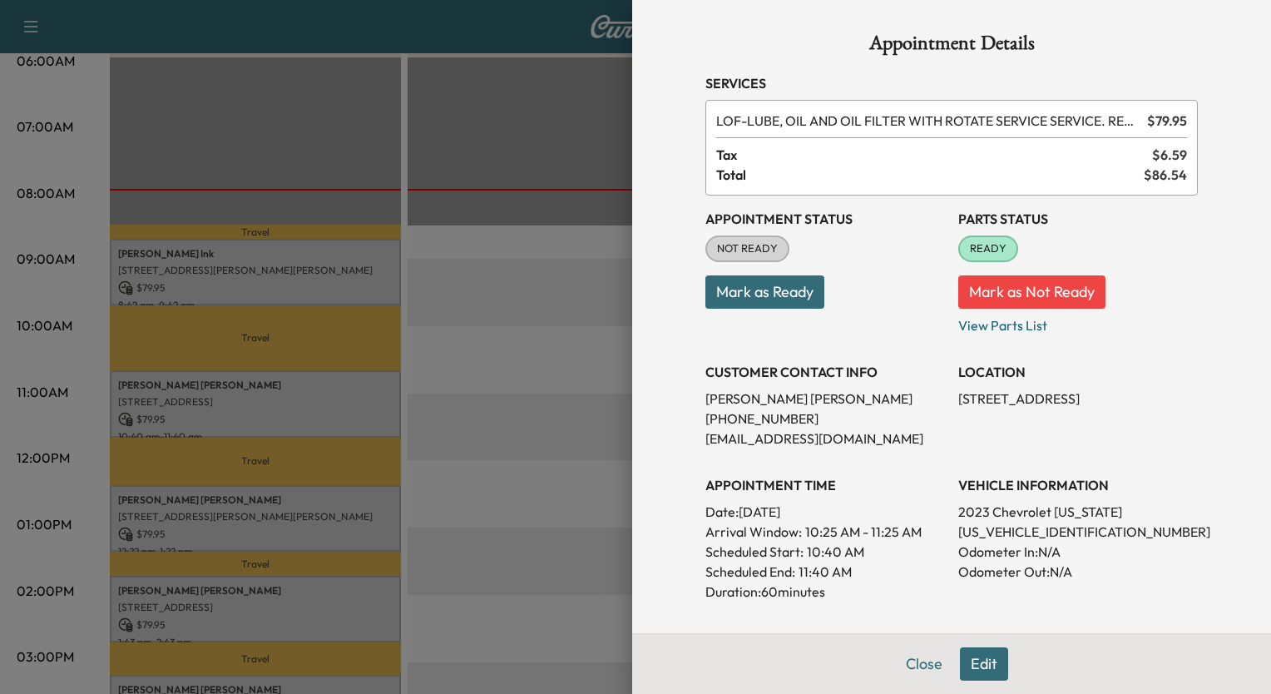
click at [1019, 295] on button "Mark as Not Ready" at bounding box center [1032, 291] width 147 height 33
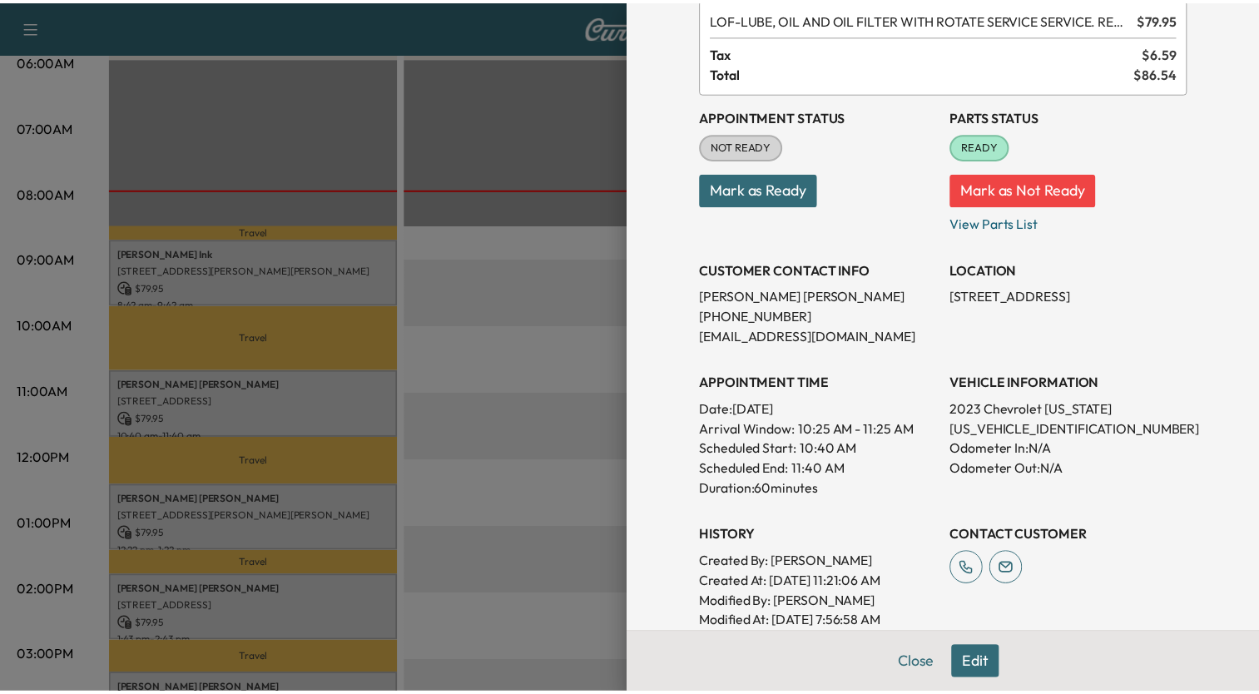
scroll to position [133, 0]
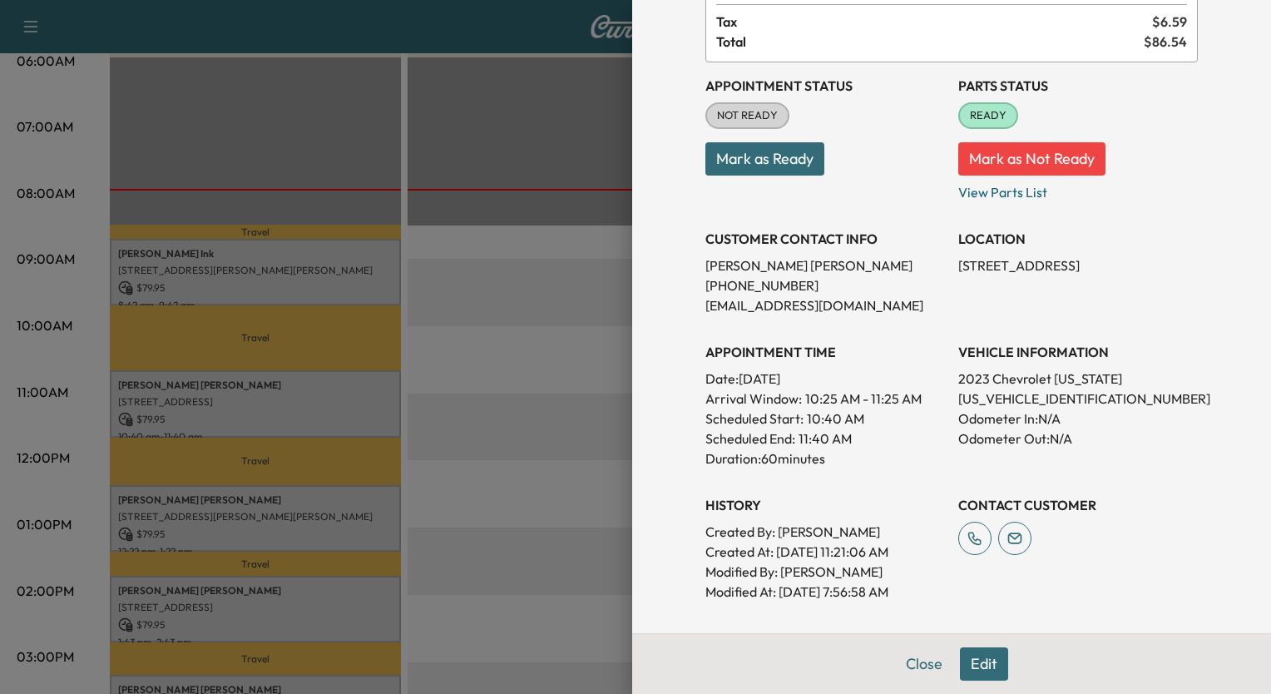
click at [551, 140] on div at bounding box center [635, 347] width 1271 height 694
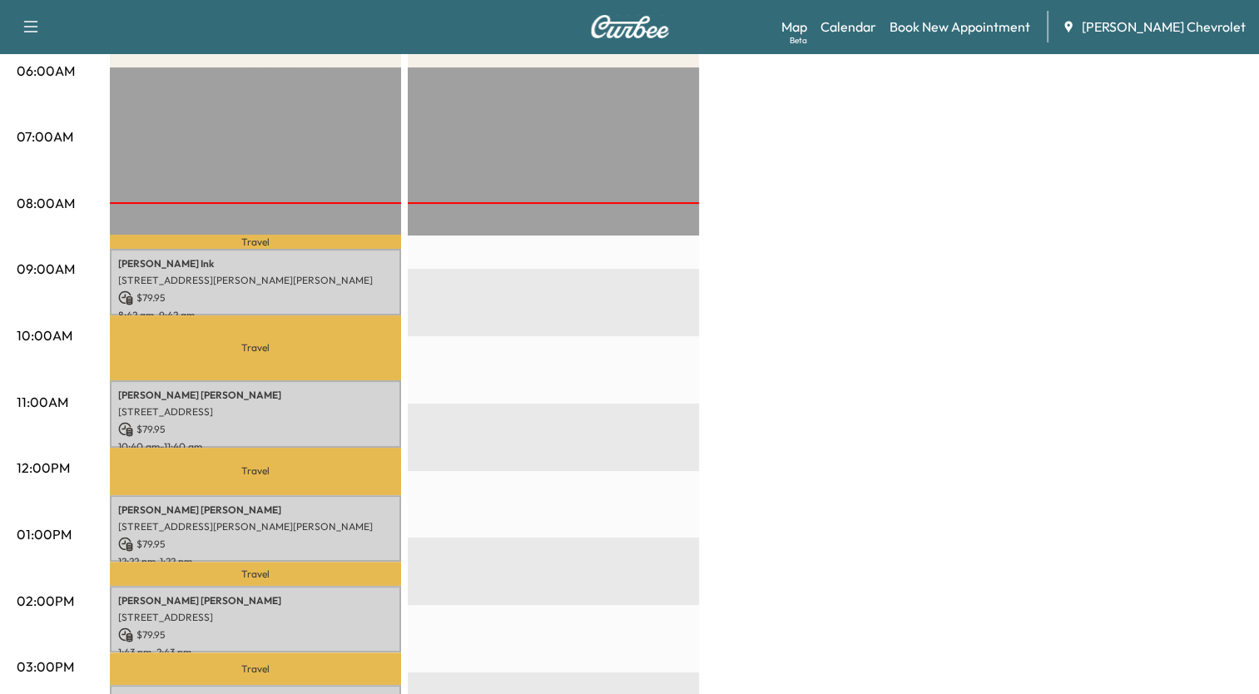
scroll to position [333, 0]
